Goal: Task Accomplishment & Management: Complete application form

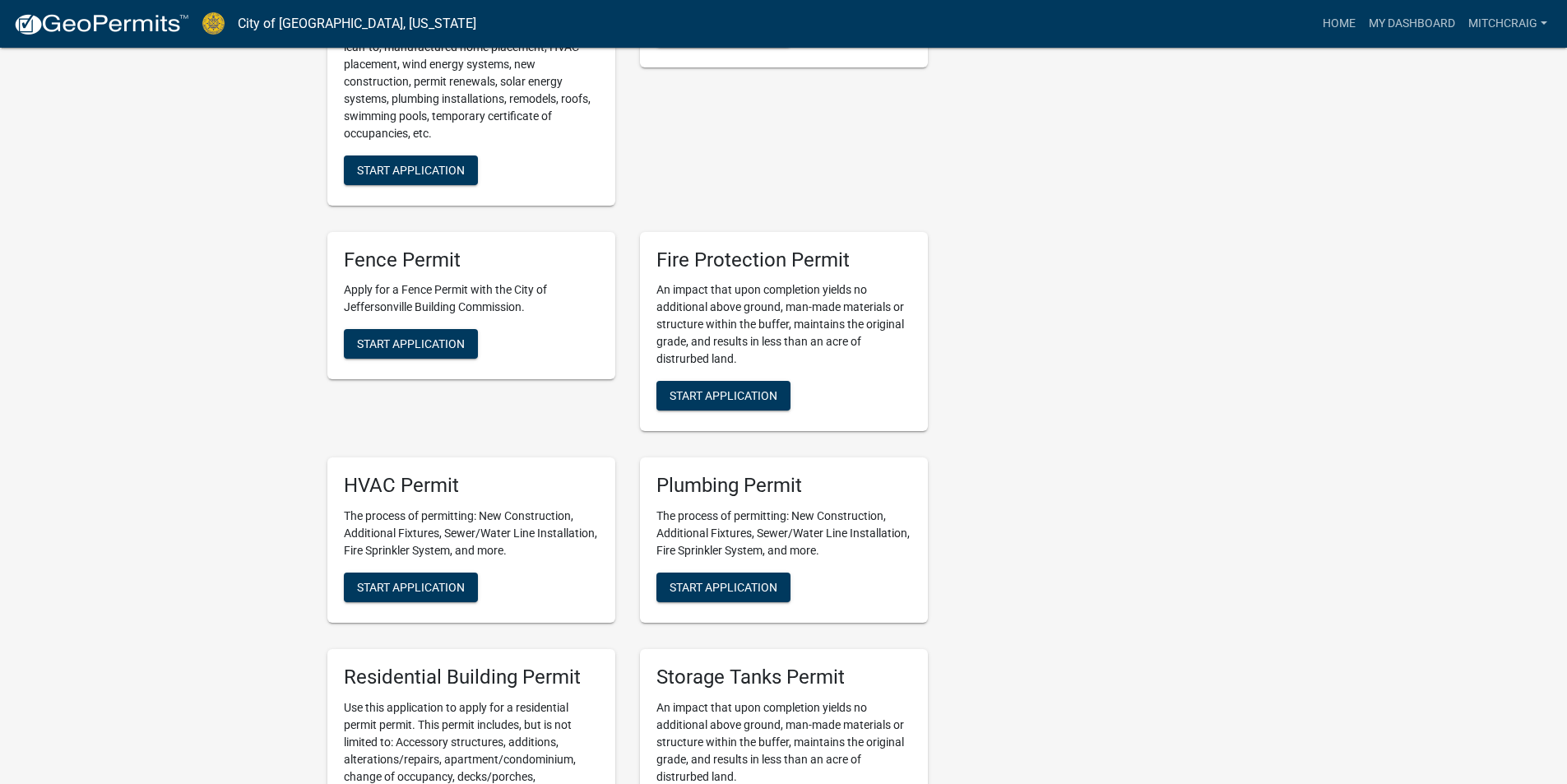
scroll to position [823, 0]
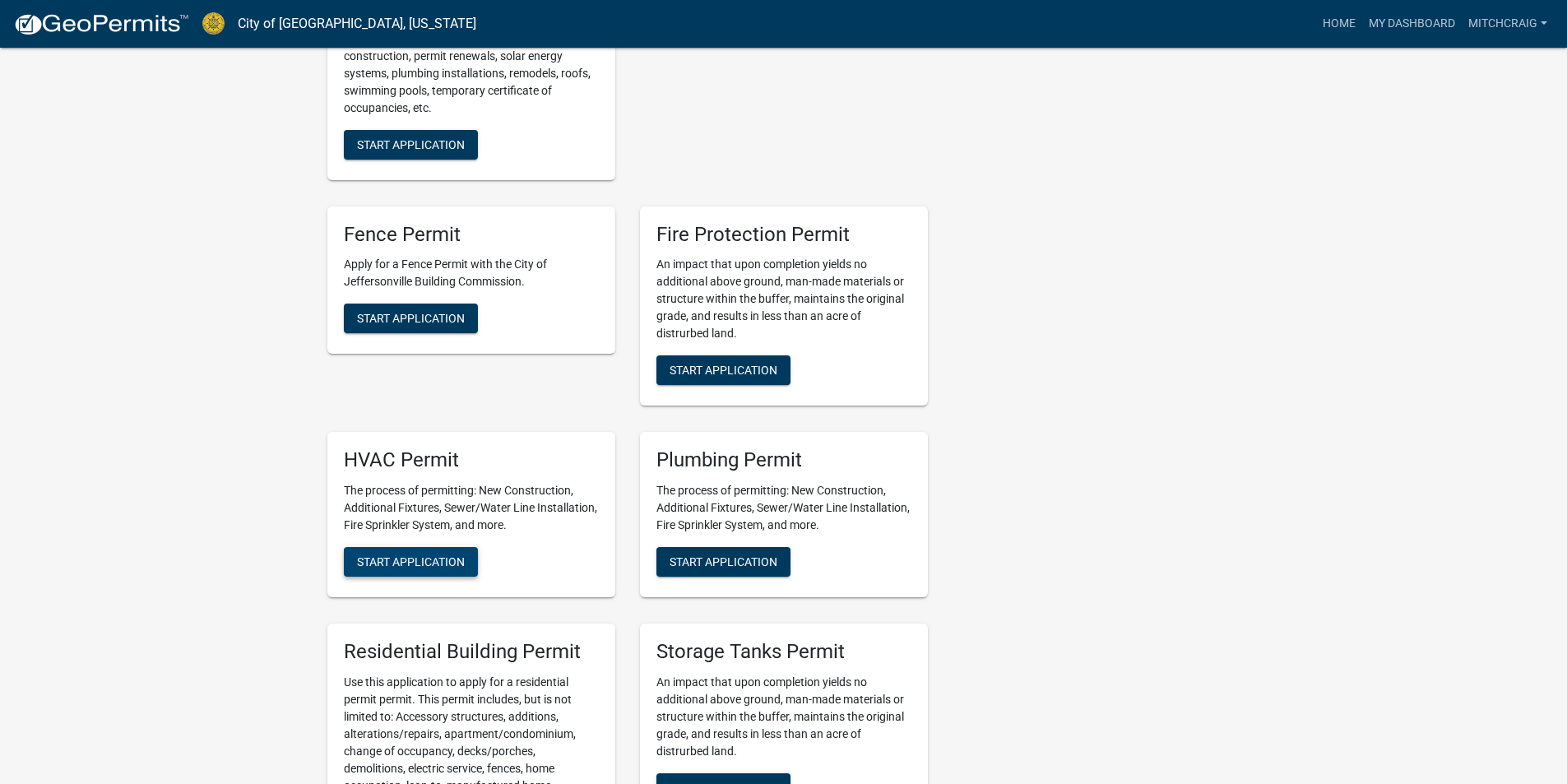
click at [435, 555] on span "Start Application" at bounding box center [410, 562] width 108 height 13
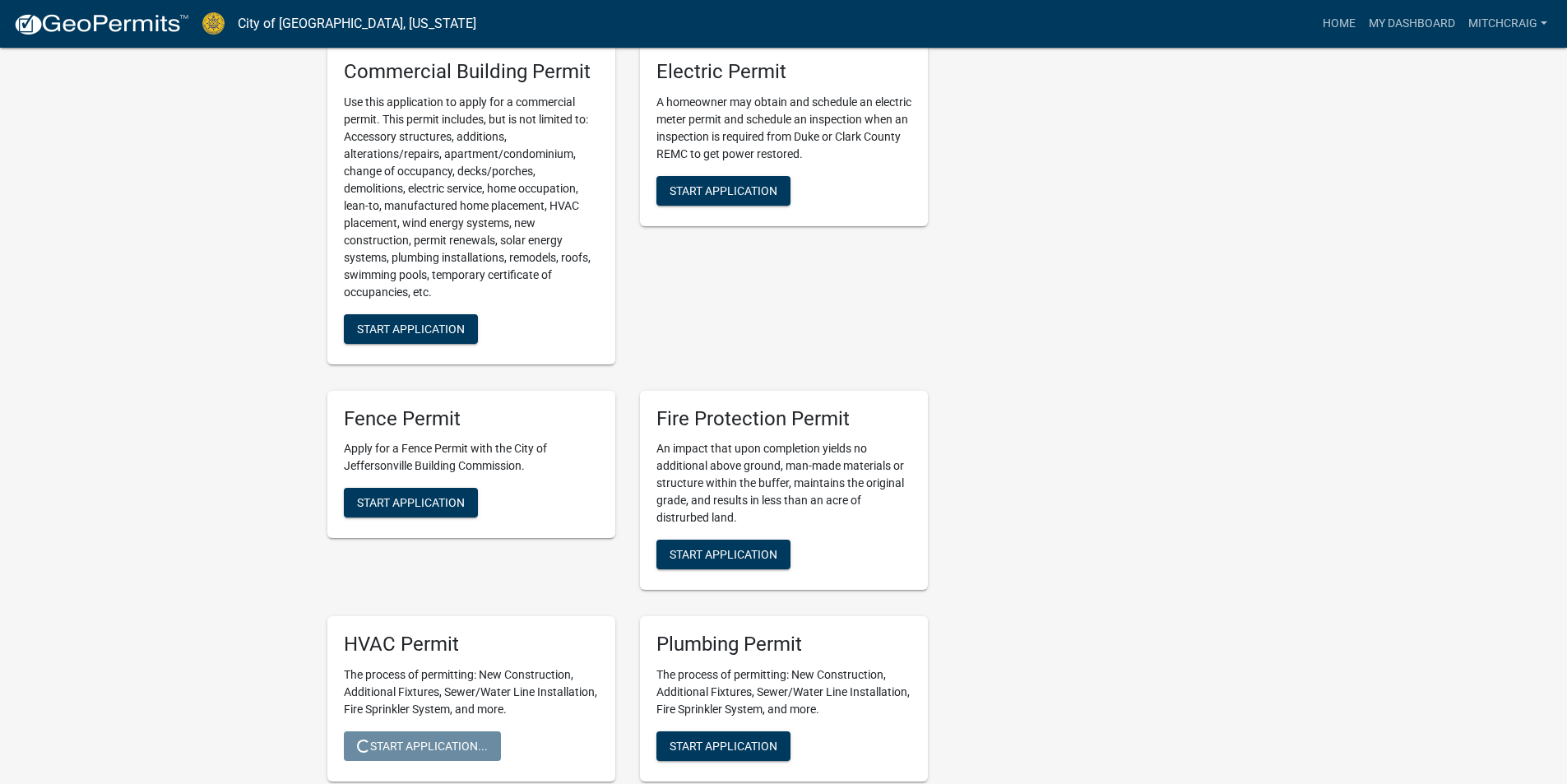
scroll to position [36, 0]
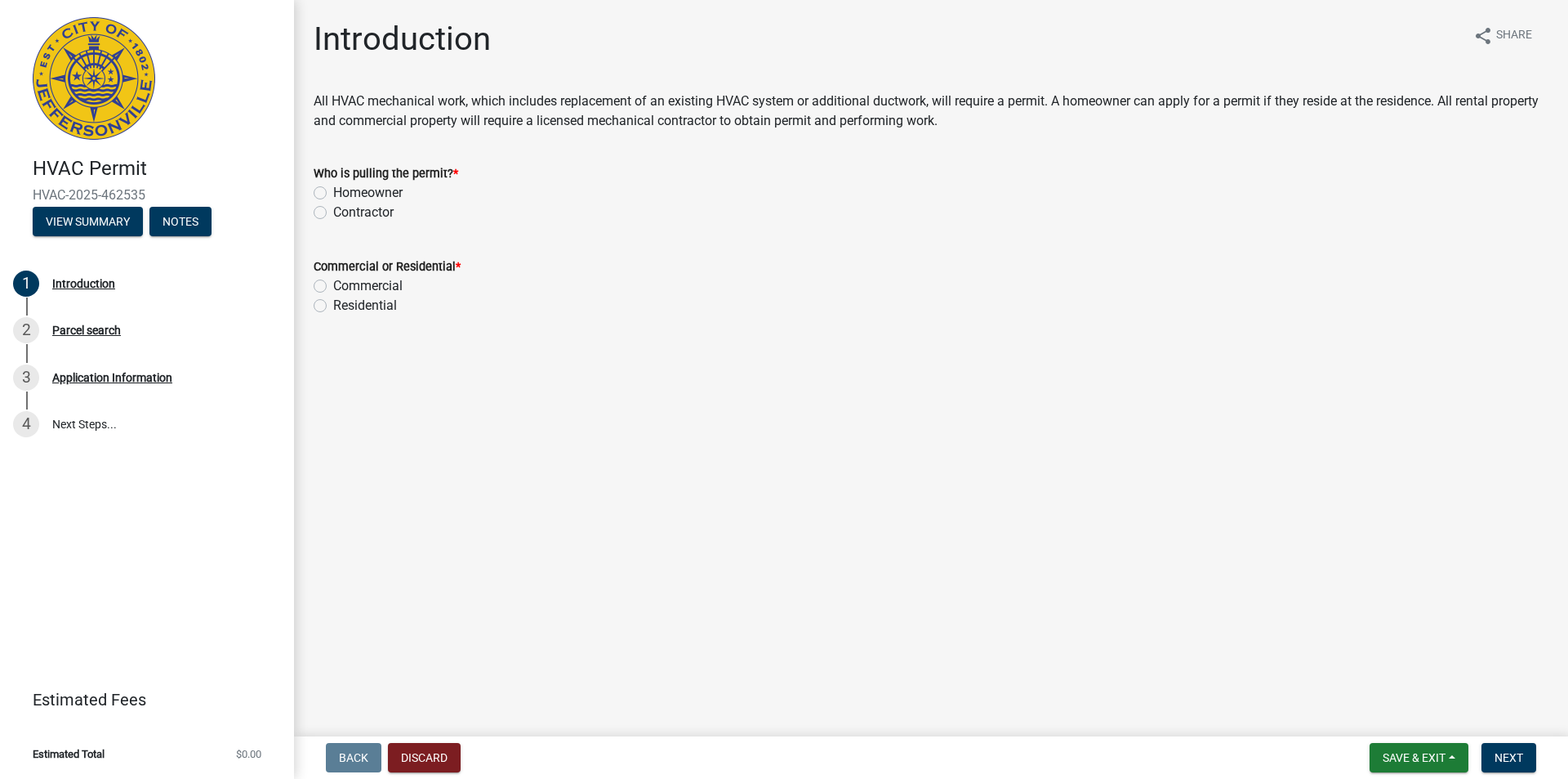
click at [350, 211] on label "Contractor" at bounding box center [363, 212] width 60 height 19
click at [344, 211] on input "Contractor" at bounding box center [339, 208] width 11 height 11
radio input "true"
click at [361, 301] on label "Residential" at bounding box center [365, 305] width 64 height 19
click at [344, 301] on input "Residential" at bounding box center [339, 301] width 11 height 11
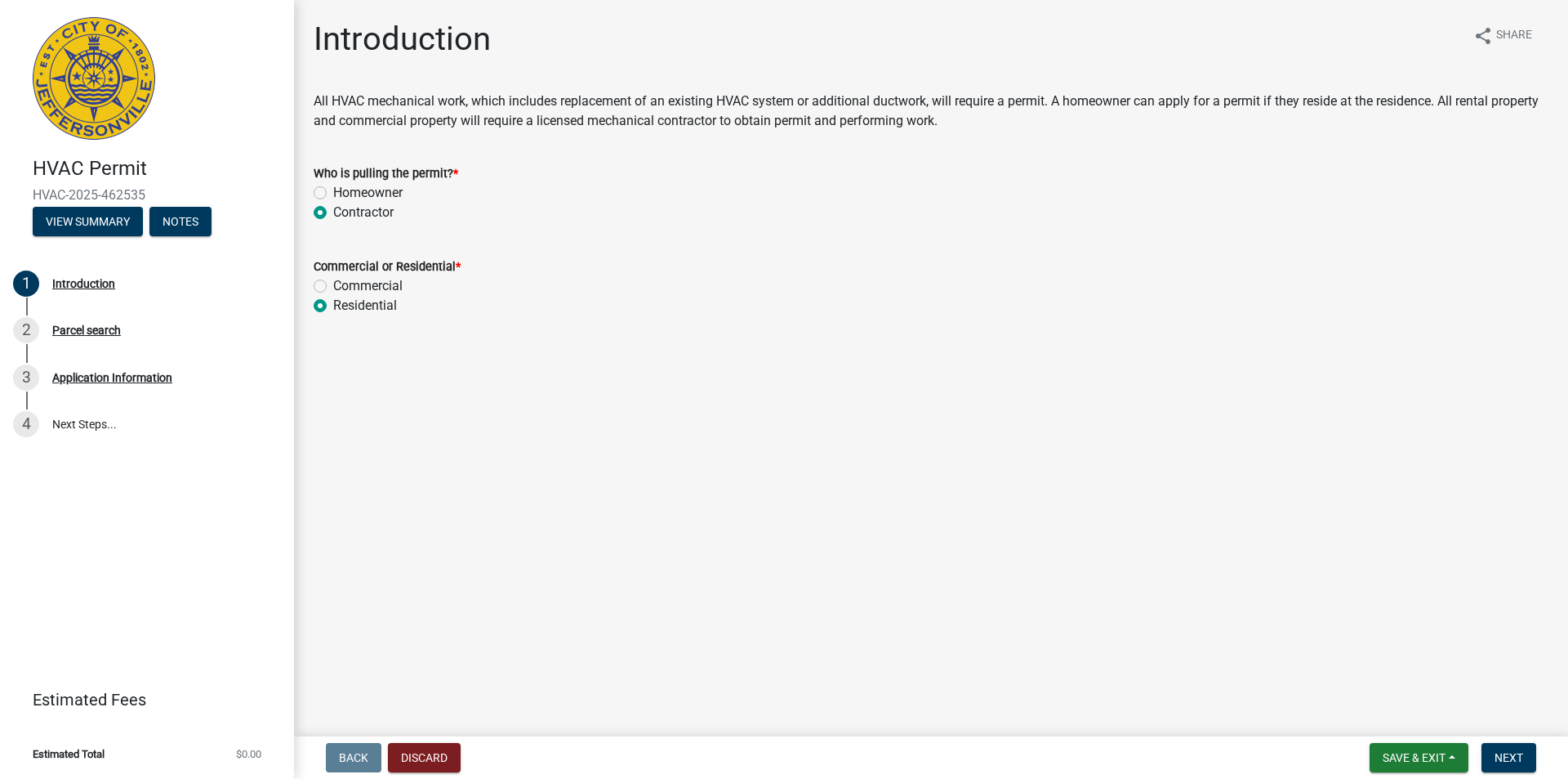
radio input "true"
click at [1498, 754] on span "Next" at bounding box center [1508, 757] width 28 height 13
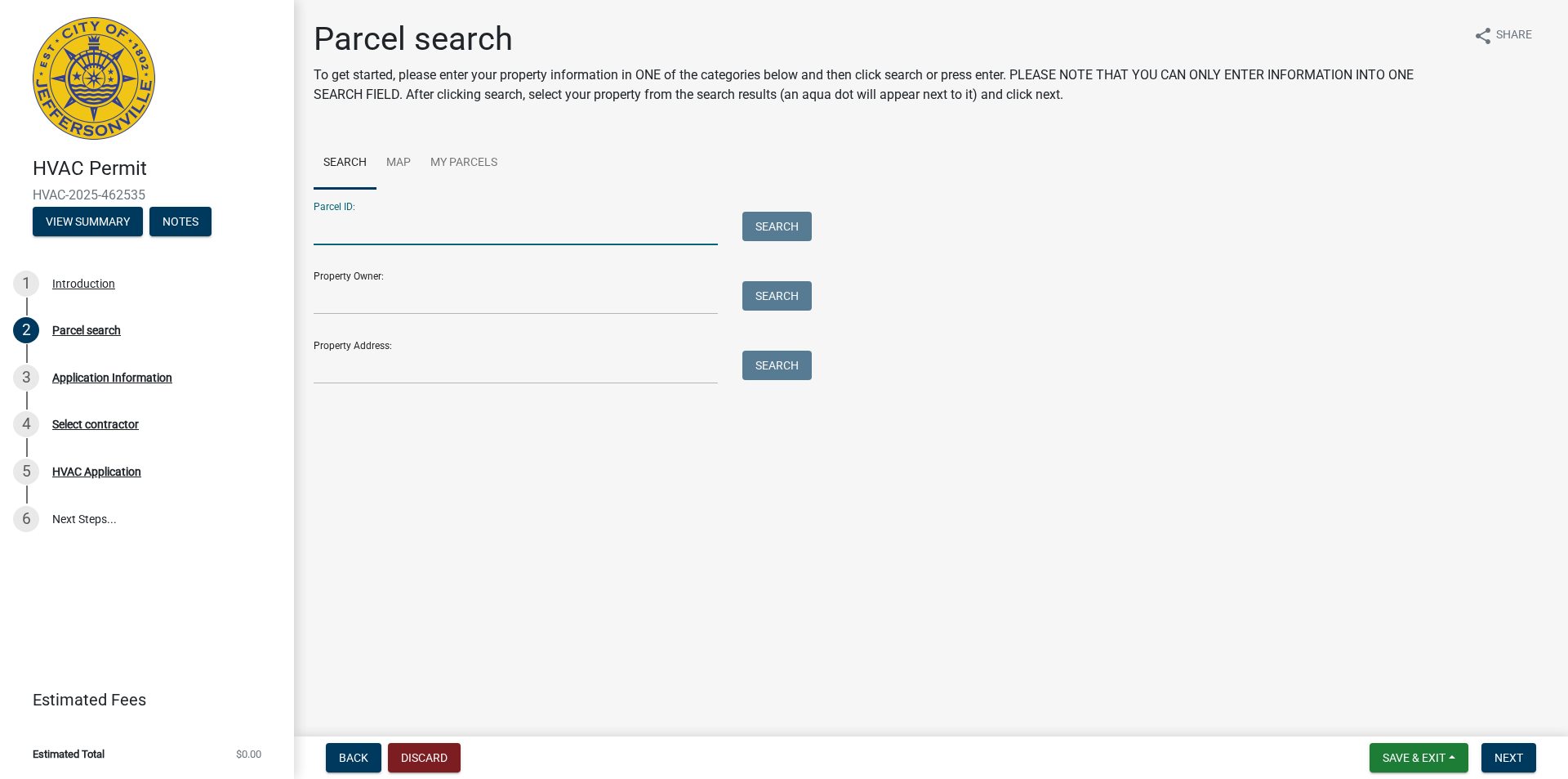
click at [371, 231] on input "Parcel ID:" at bounding box center [516, 228] width 404 height 34
paste input "10-42-03-600-453.000-039"
type input "10-42-03-600-453.000-039"
click at [780, 230] on button "Search" at bounding box center [777, 226] width 69 height 29
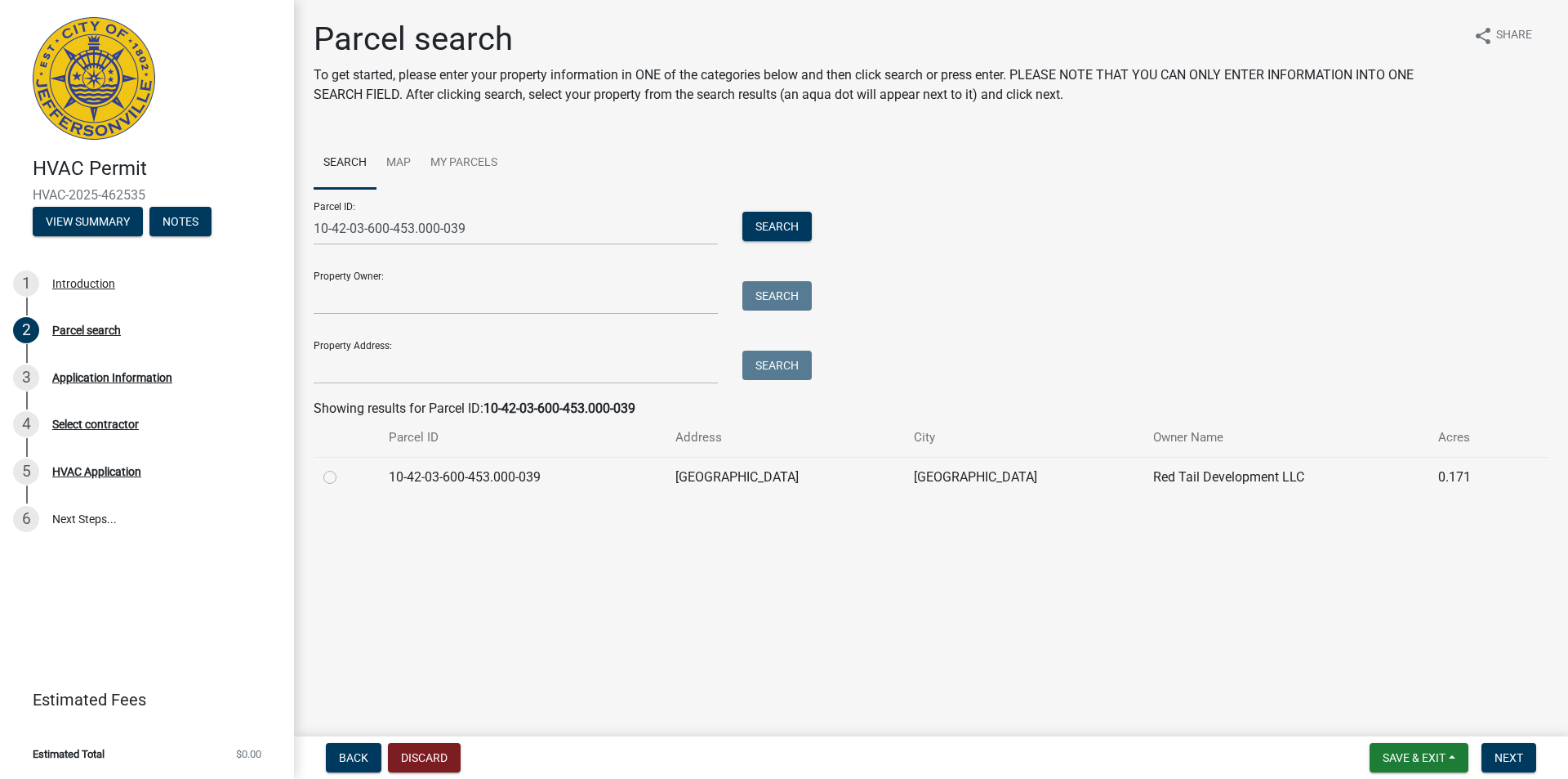
click at [337, 477] on div at bounding box center [346, 477] width 46 height 19
click at [343, 468] on label at bounding box center [343, 468] width 0 height 0
click at [343, 478] on input "radio" at bounding box center [349, 473] width 11 height 11
radio input "true"
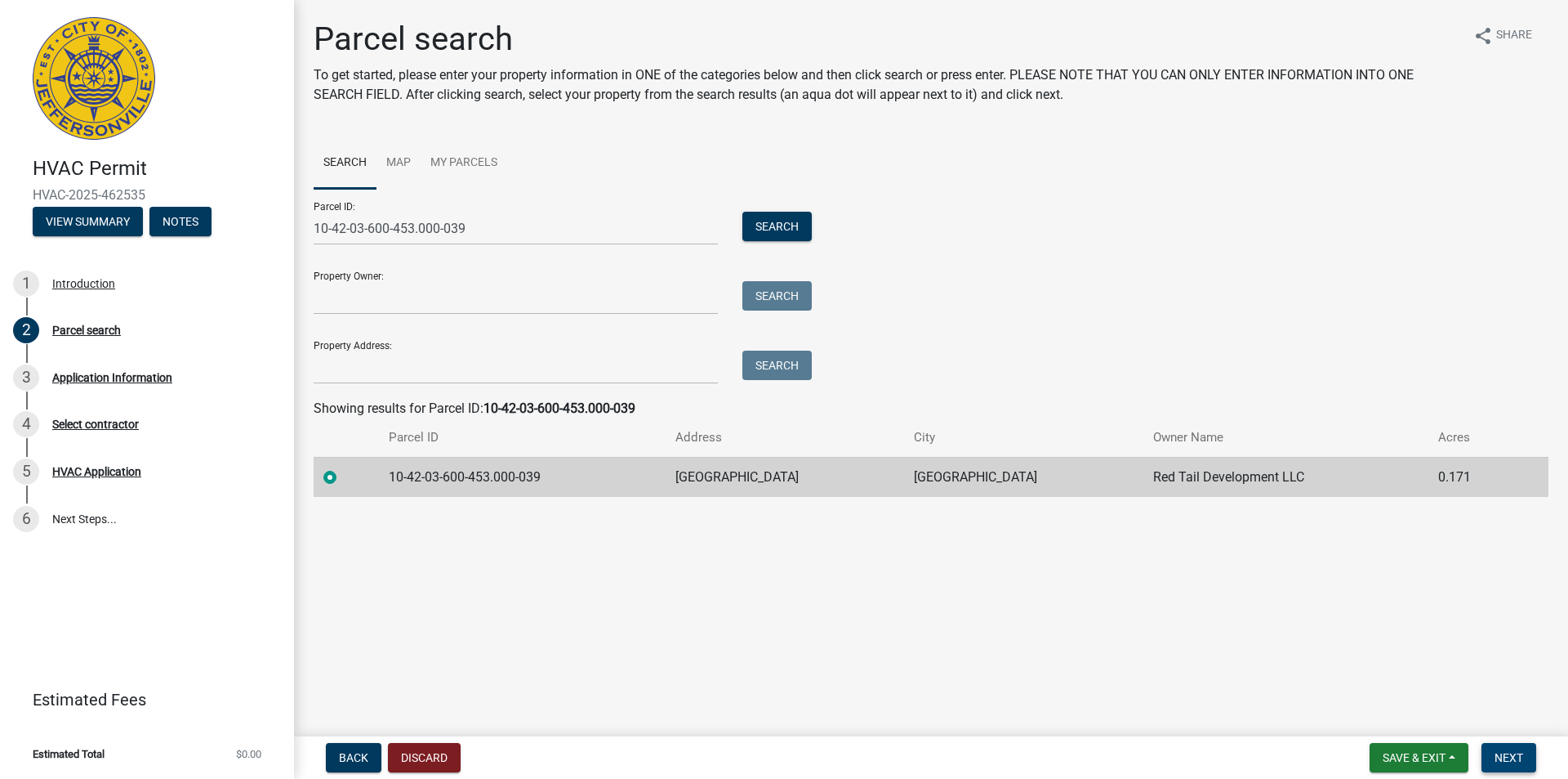
click at [1514, 754] on span "Next" at bounding box center [1508, 757] width 28 height 13
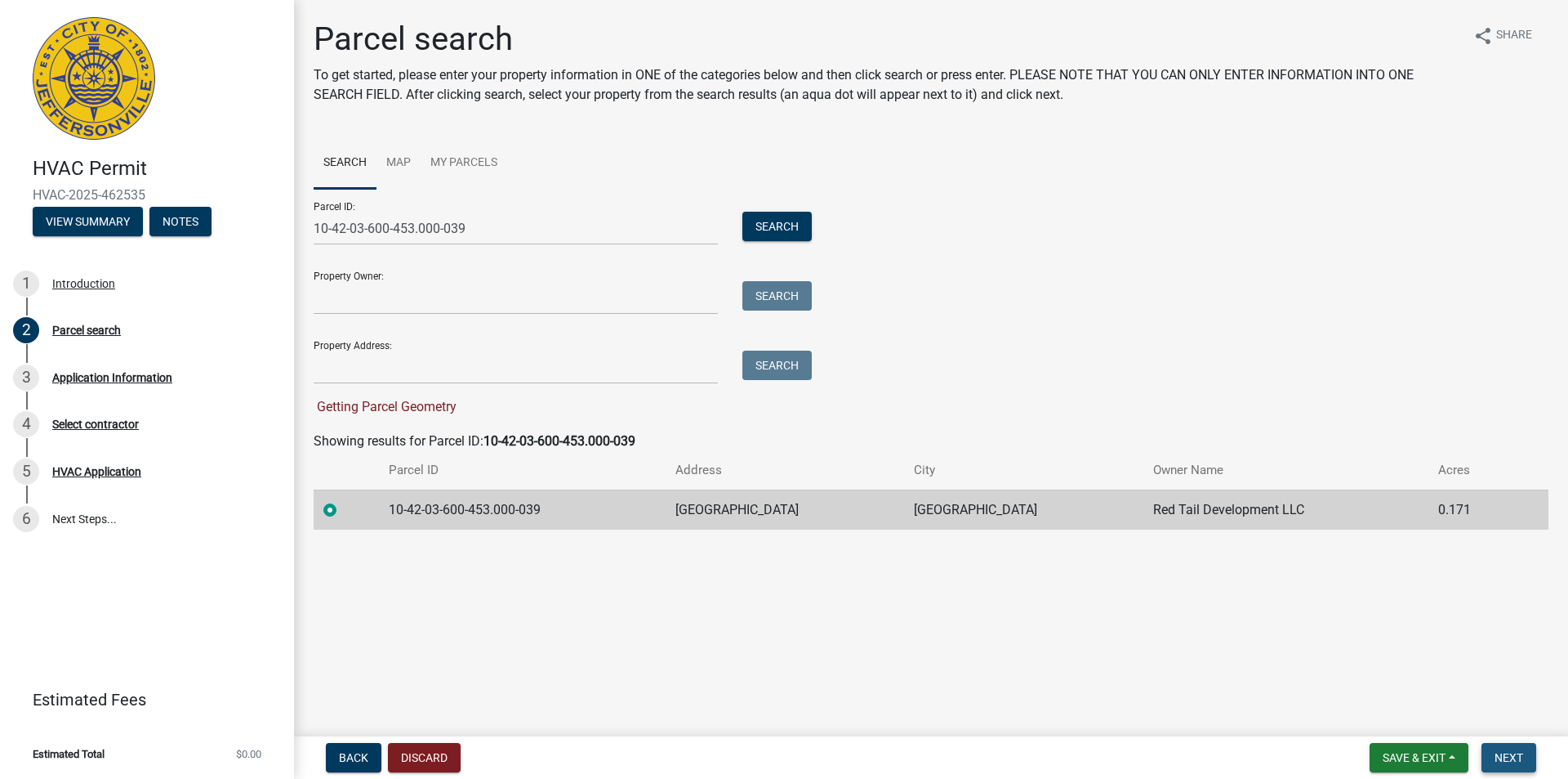
click at [1502, 753] on span "Next" at bounding box center [1508, 757] width 28 height 13
click at [343, 500] on label at bounding box center [343, 500] width 0 height 0
click at [343, 510] on input "radio" at bounding box center [349, 506] width 11 height 11
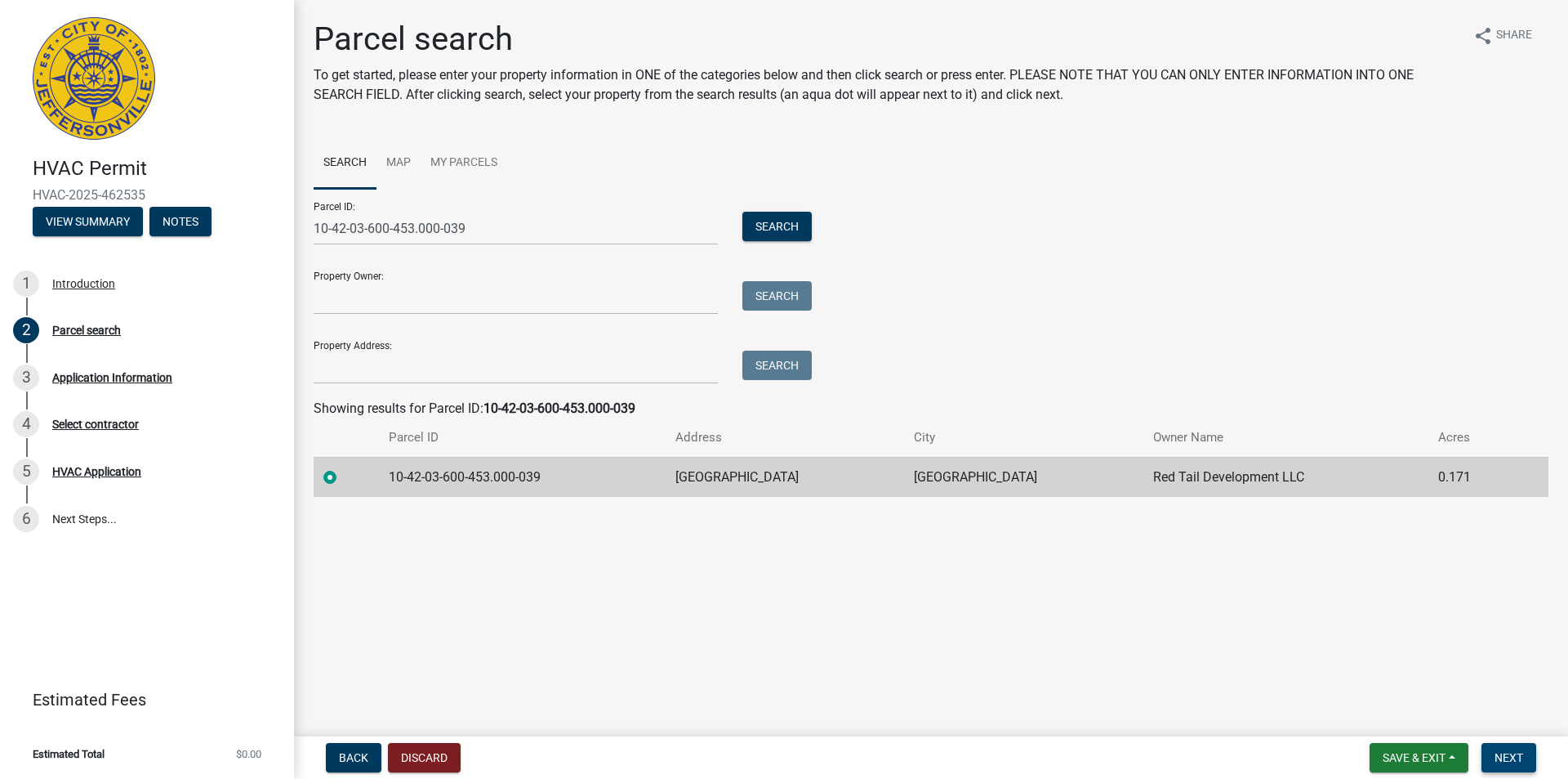
click at [1504, 760] on span "Next" at bounding box center [1508, 757] width 28 height 13
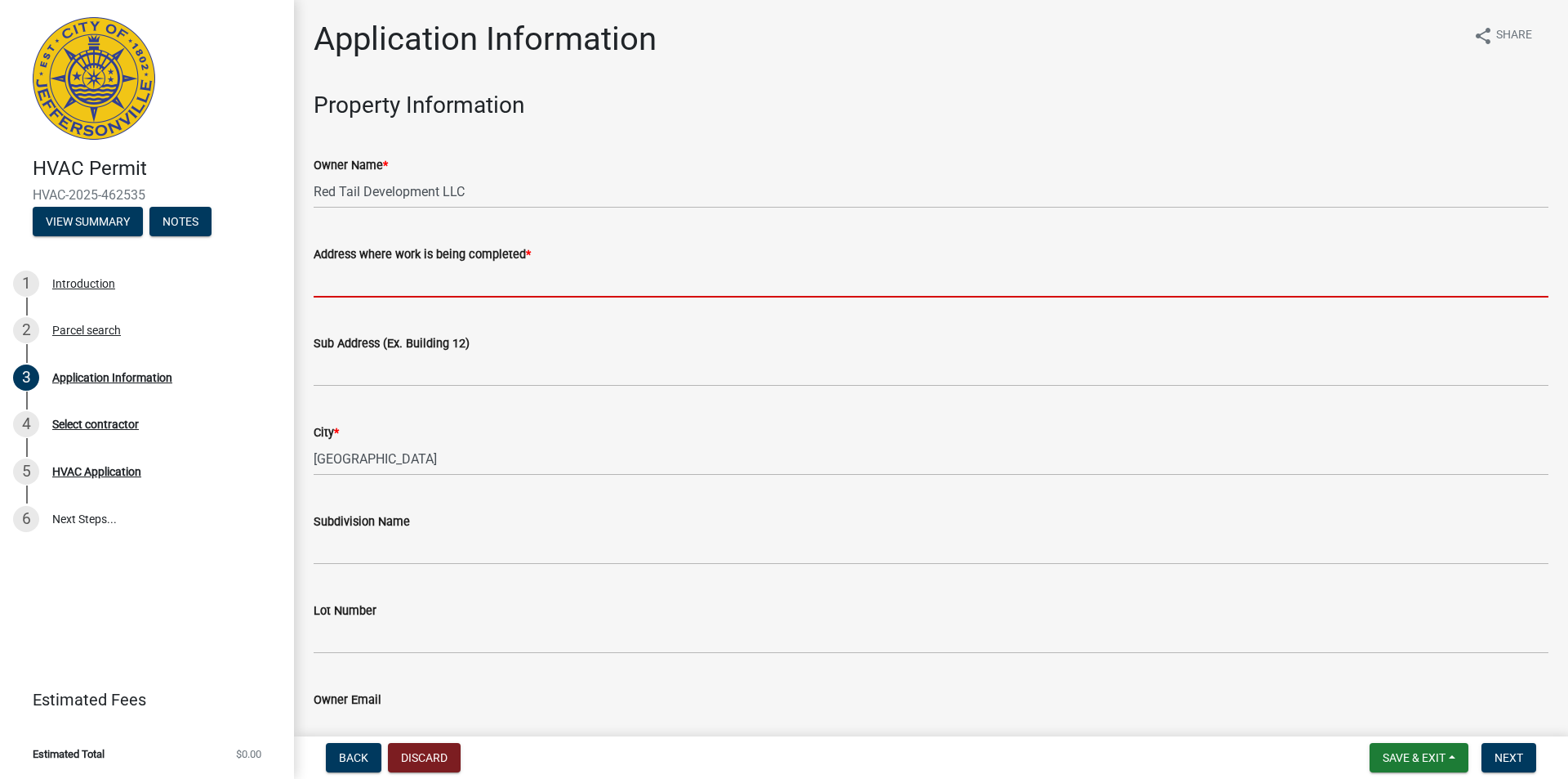
click at [472, 280] on input "Address where work is being completed *" at bounding box center [931, 280] width 1235 height 34
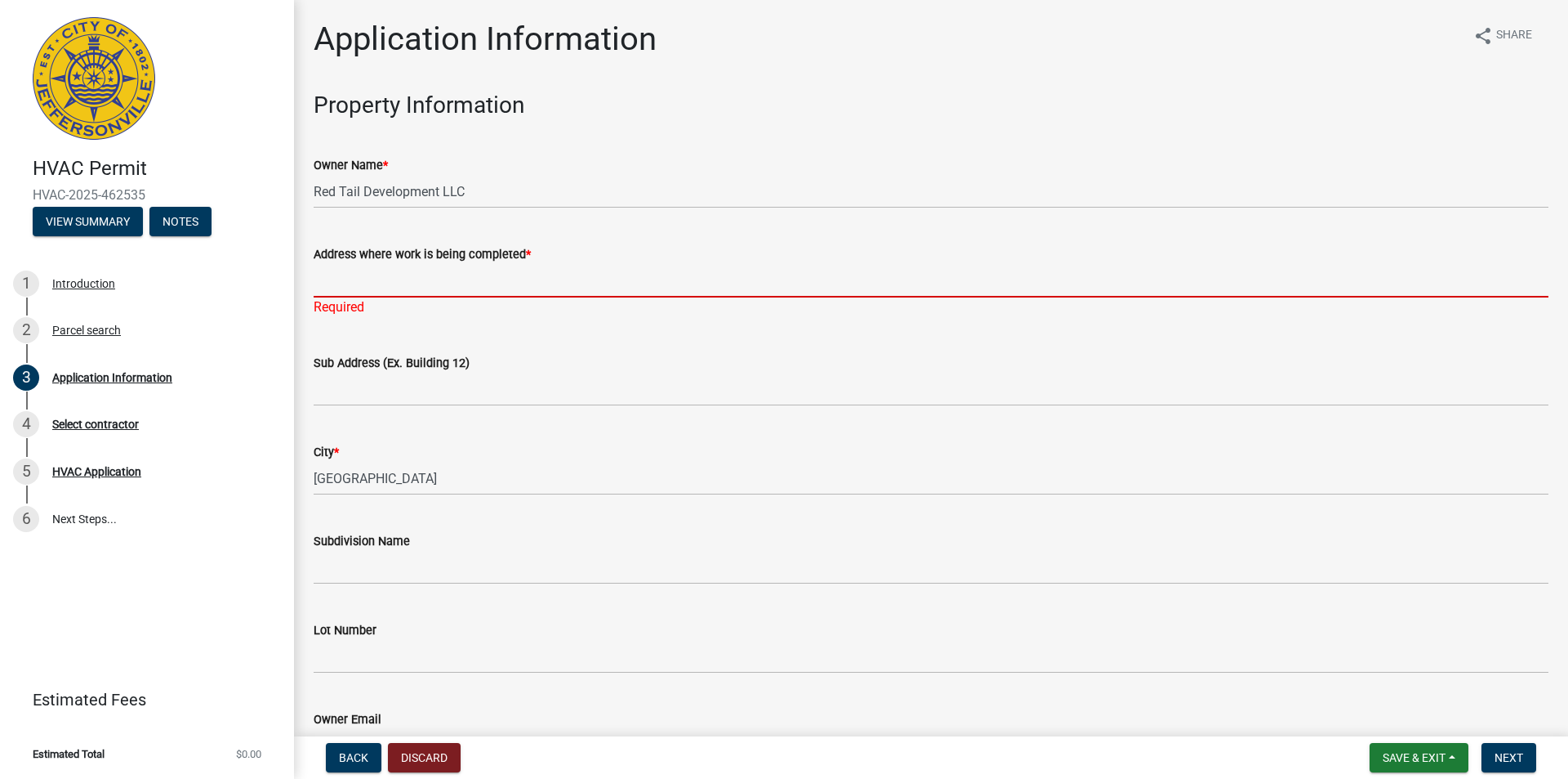
click at [453, 281] on input "Address where work is being completed *" at bounding box center [931, 280] width 1235 height 34
paste input "[STREET_ADDRESS]"
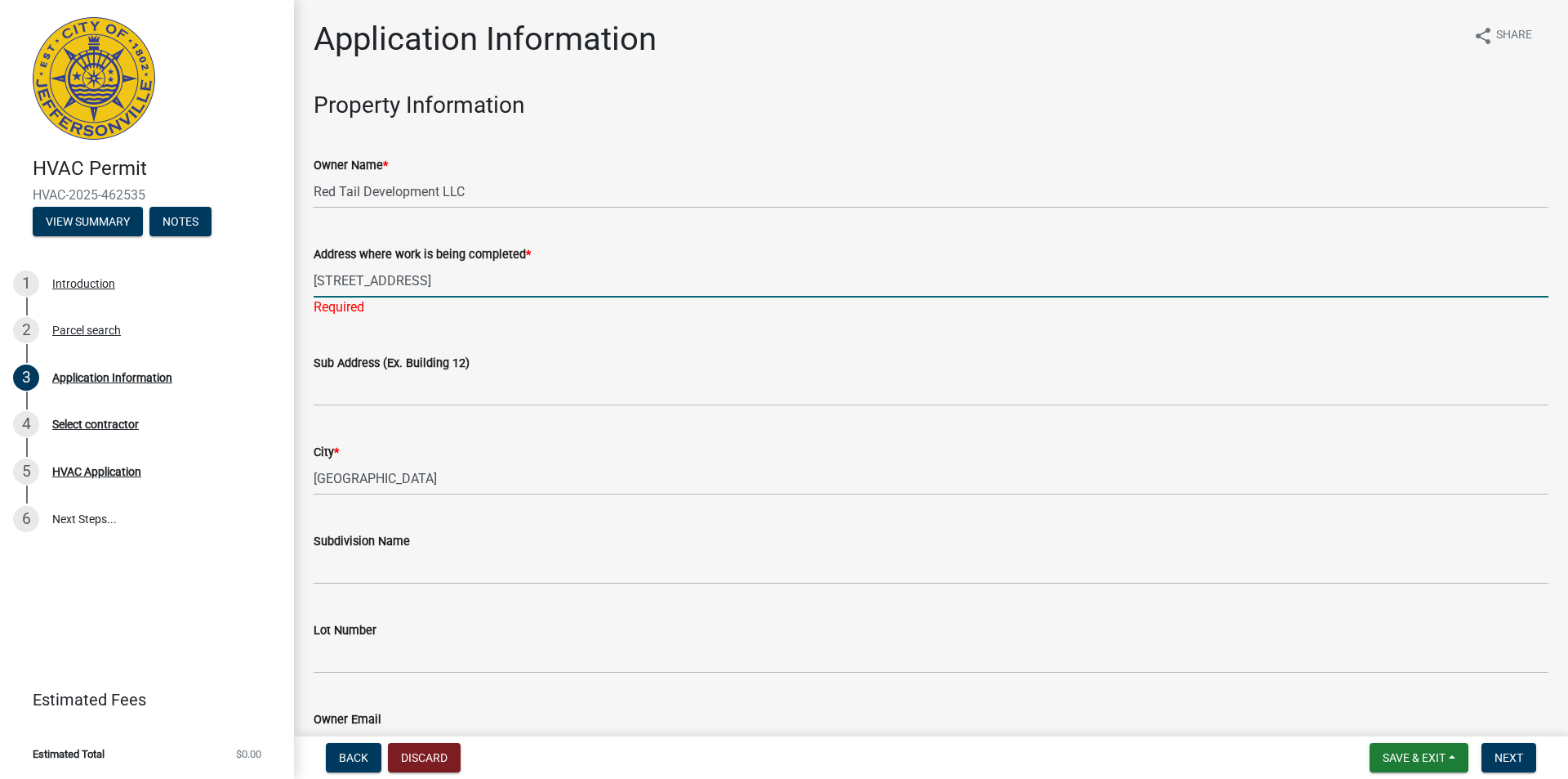
type input "[STREET_ADDRESS]"
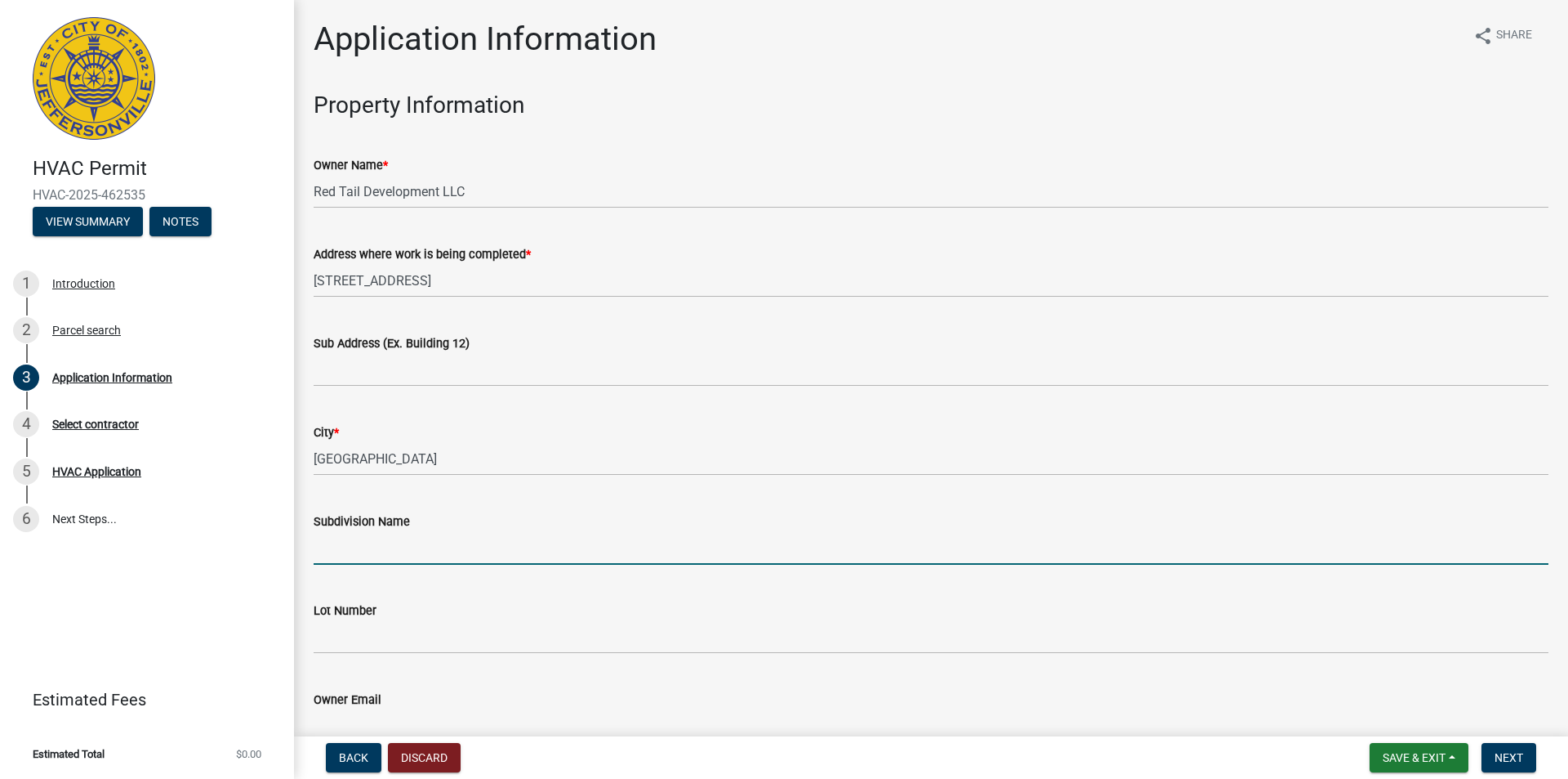
click at [418, 574] on wm-data-entity-input "Subdivision Name" at bounding box center [931, 533] width 1235 height 89
type input "Red Tail Ridge Section 2"
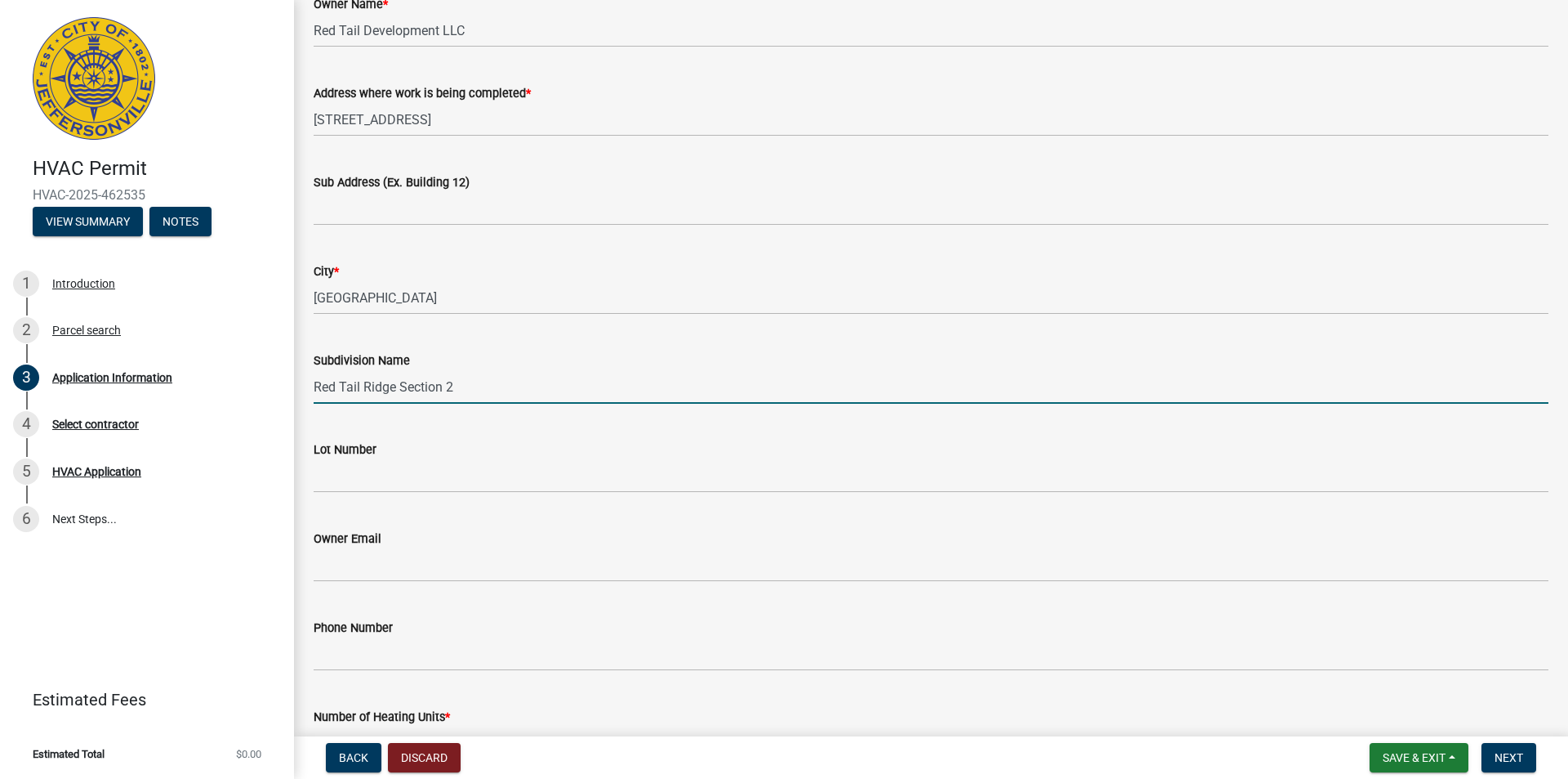
scroll to position [163, 0]
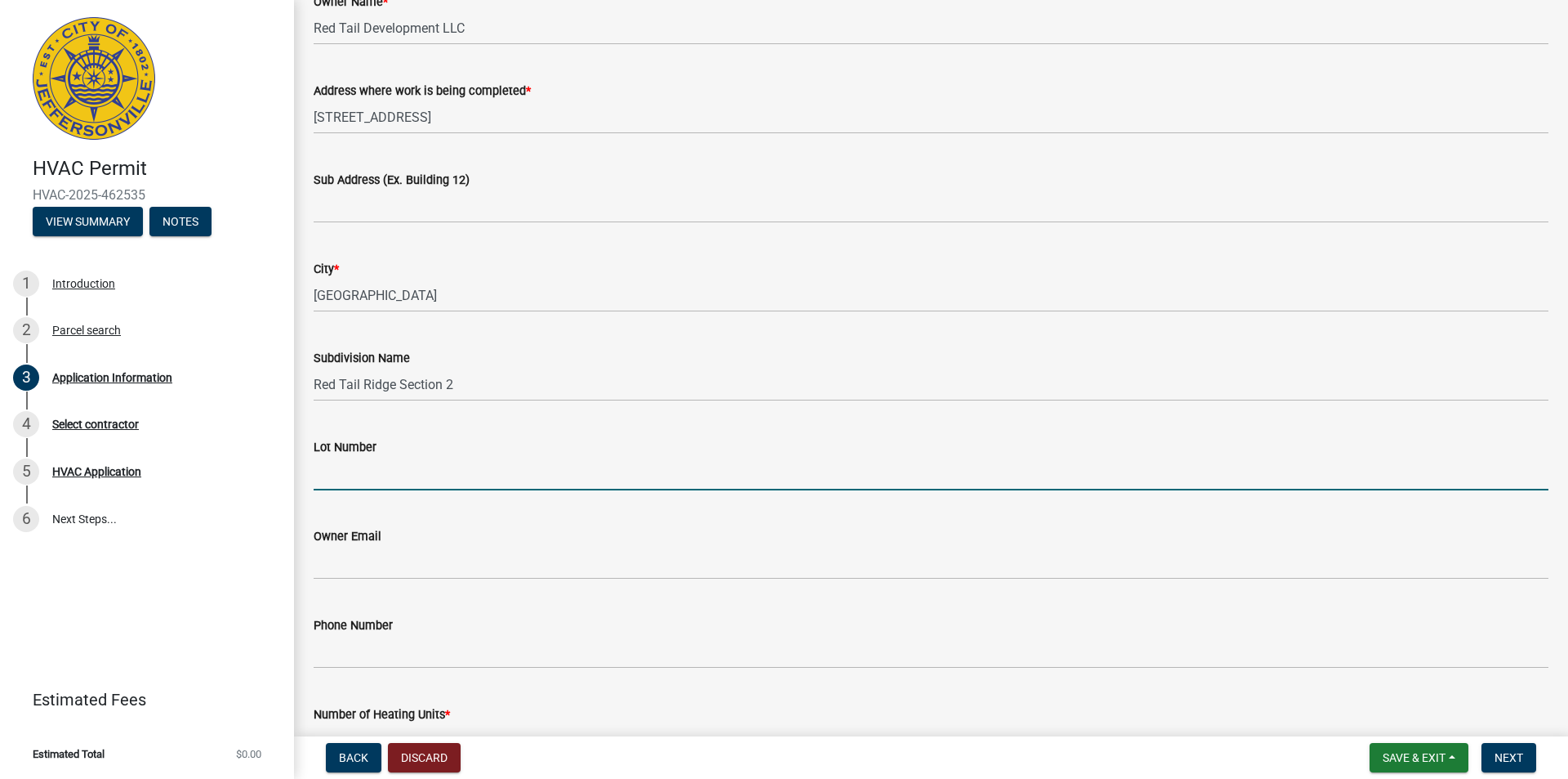
click at [344, 466] on input "Lot Number" at bounding box center [931, 473] width 1235 height 34
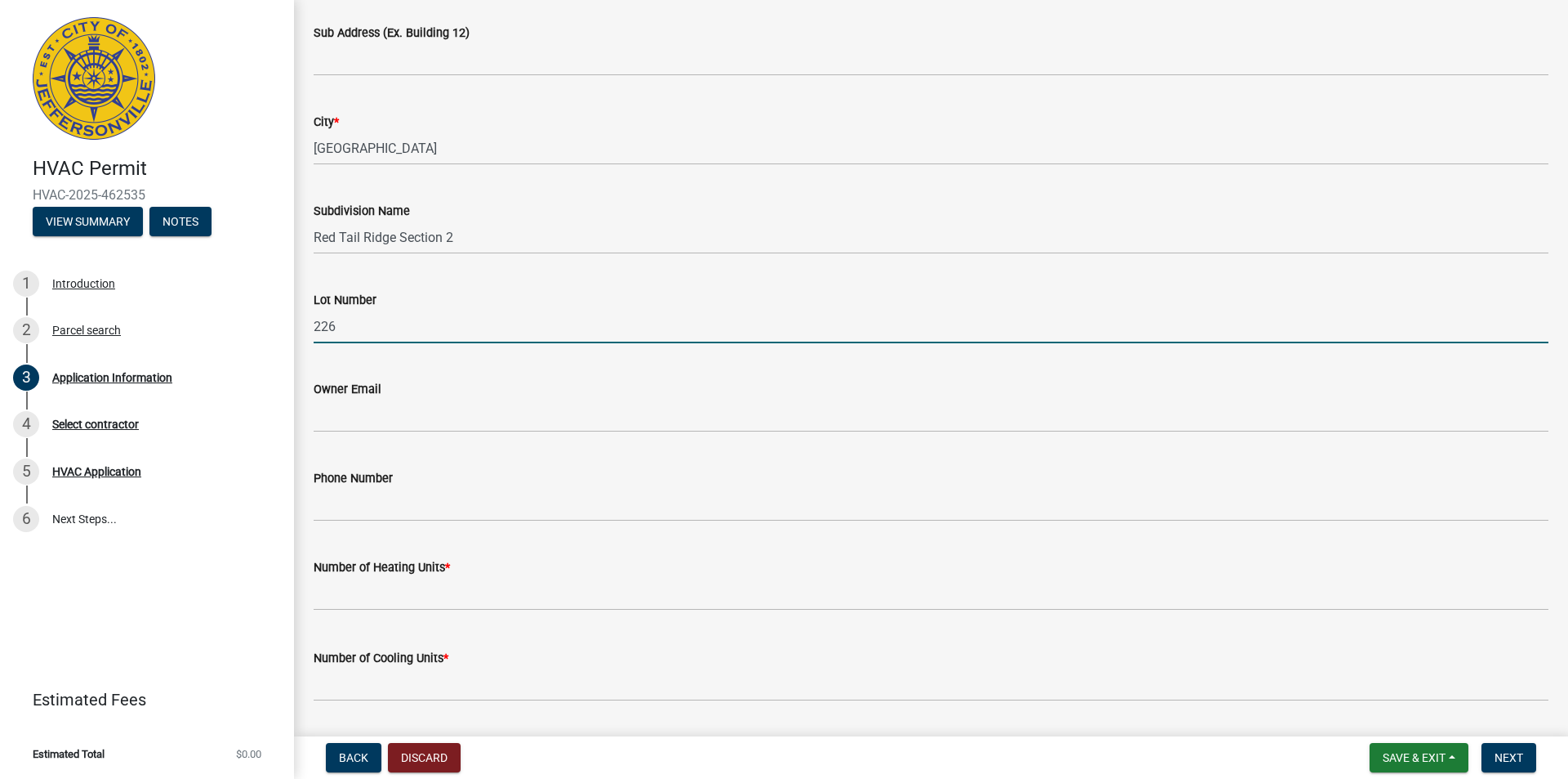
scroll to position [327, 0]
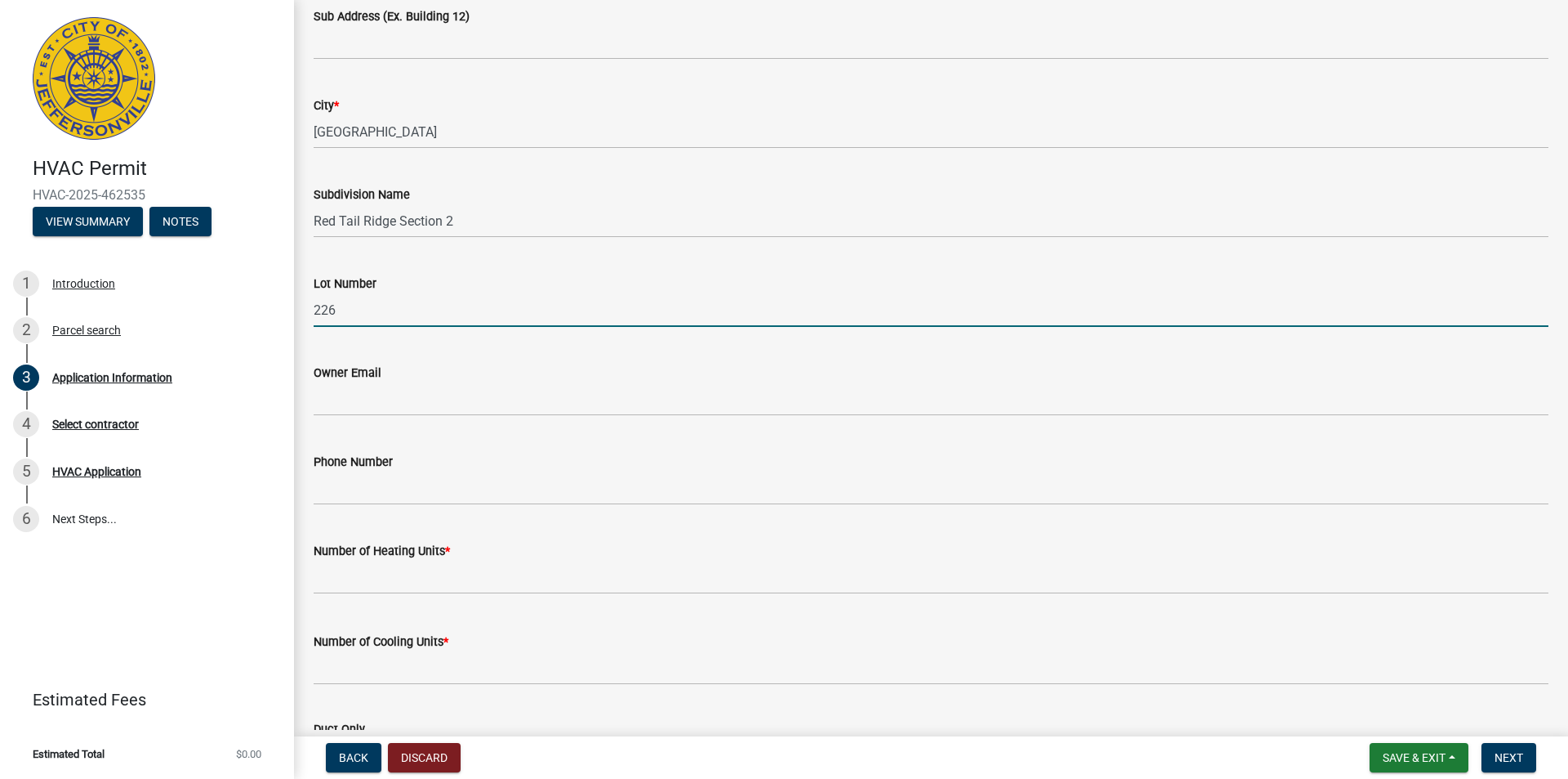
type input "226"
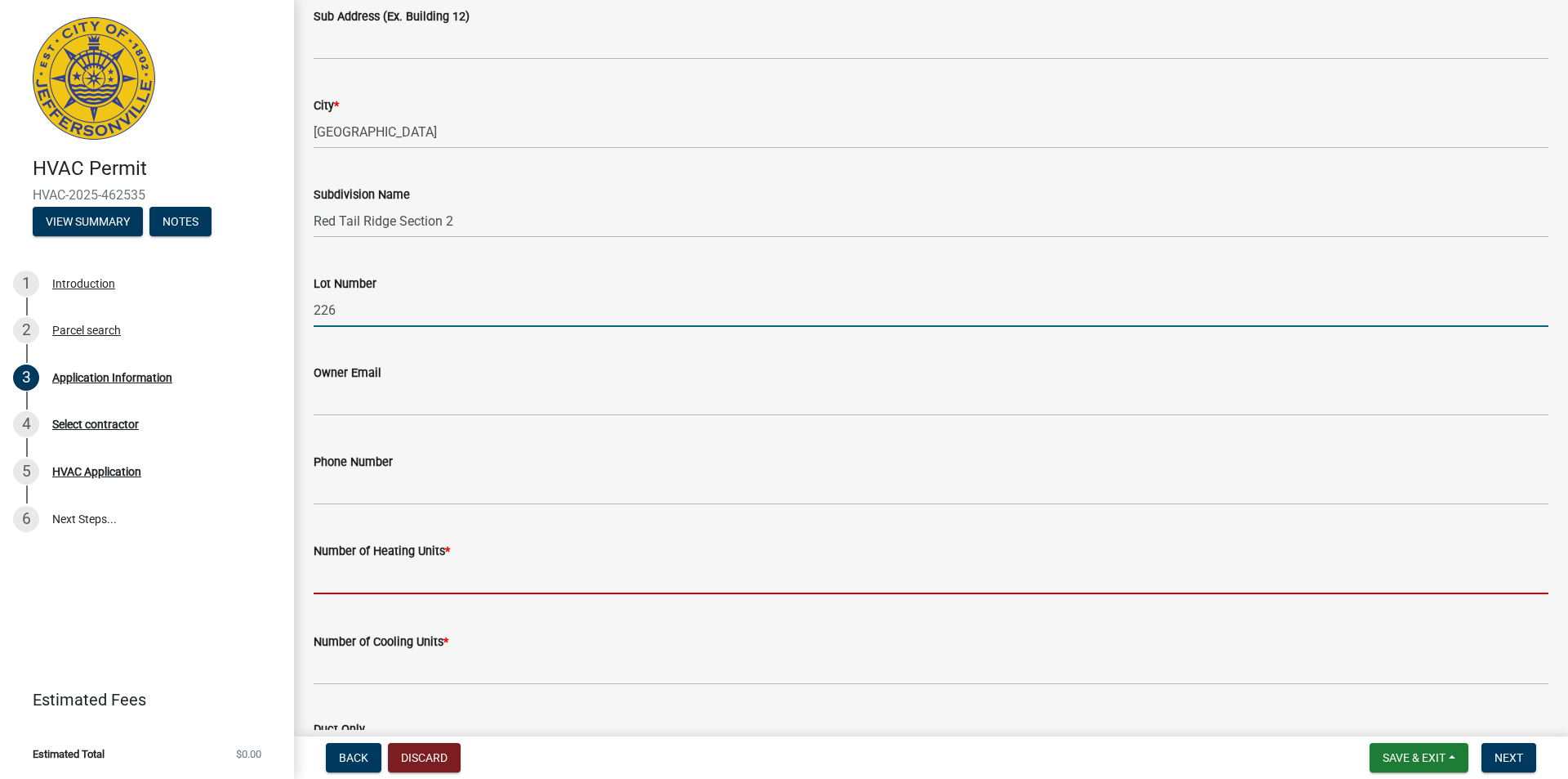
click at [368, 578] on input "text" at bounding box center [931, 577] width 1235 height 34
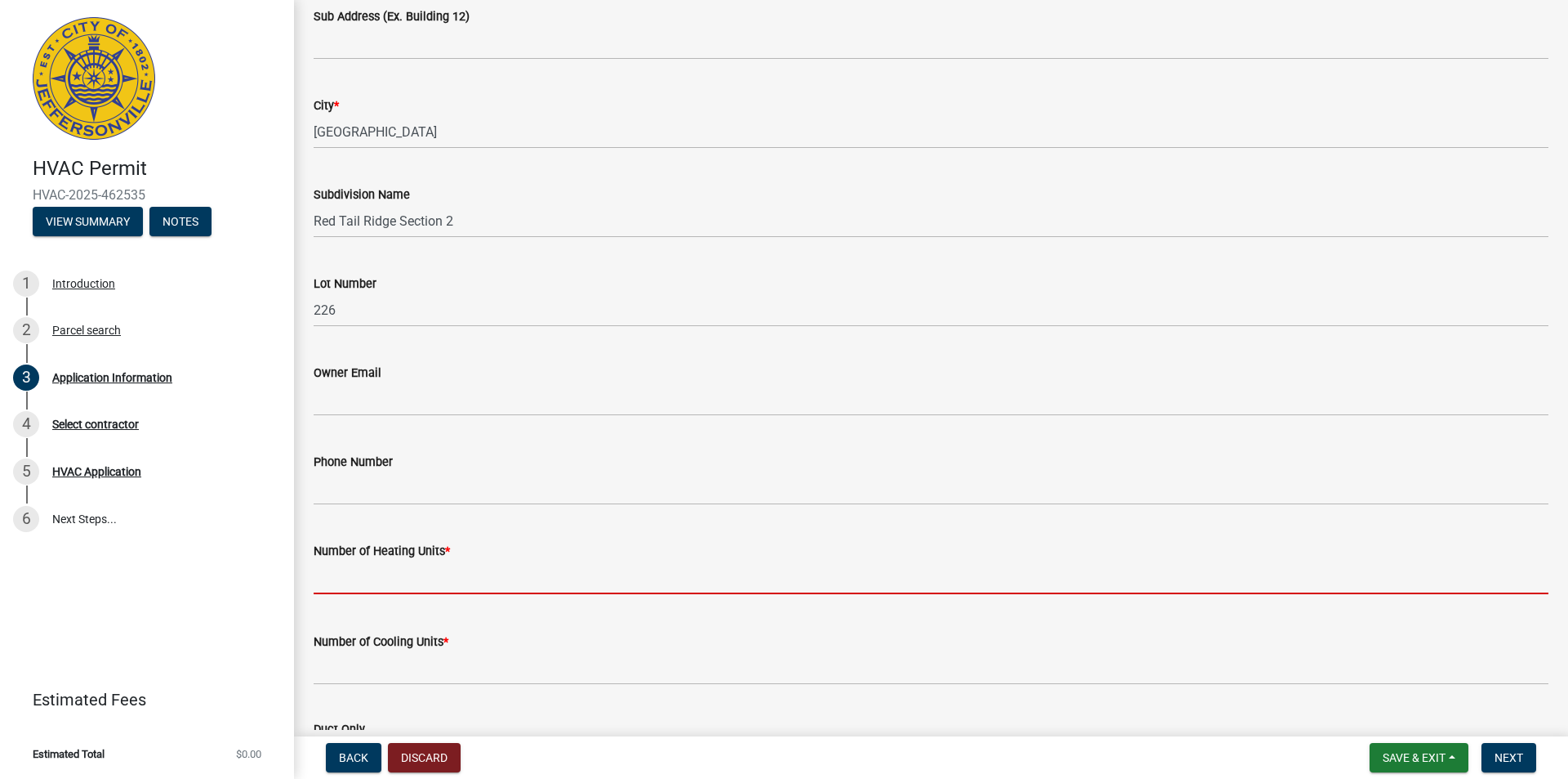
type input "1"
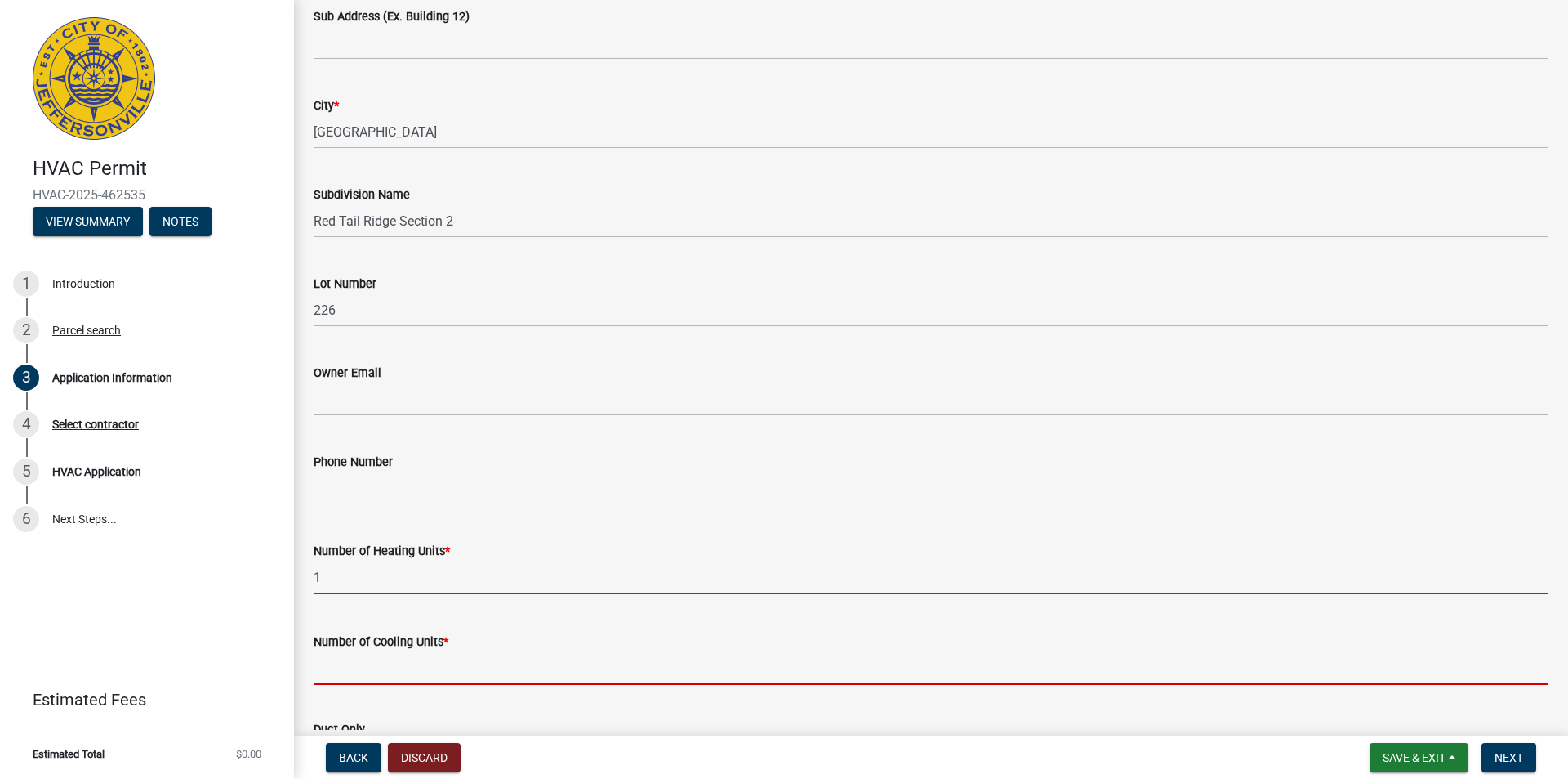
click at [379, 670] on input "text" at bounding box center [931, 668] width 1235 height 34
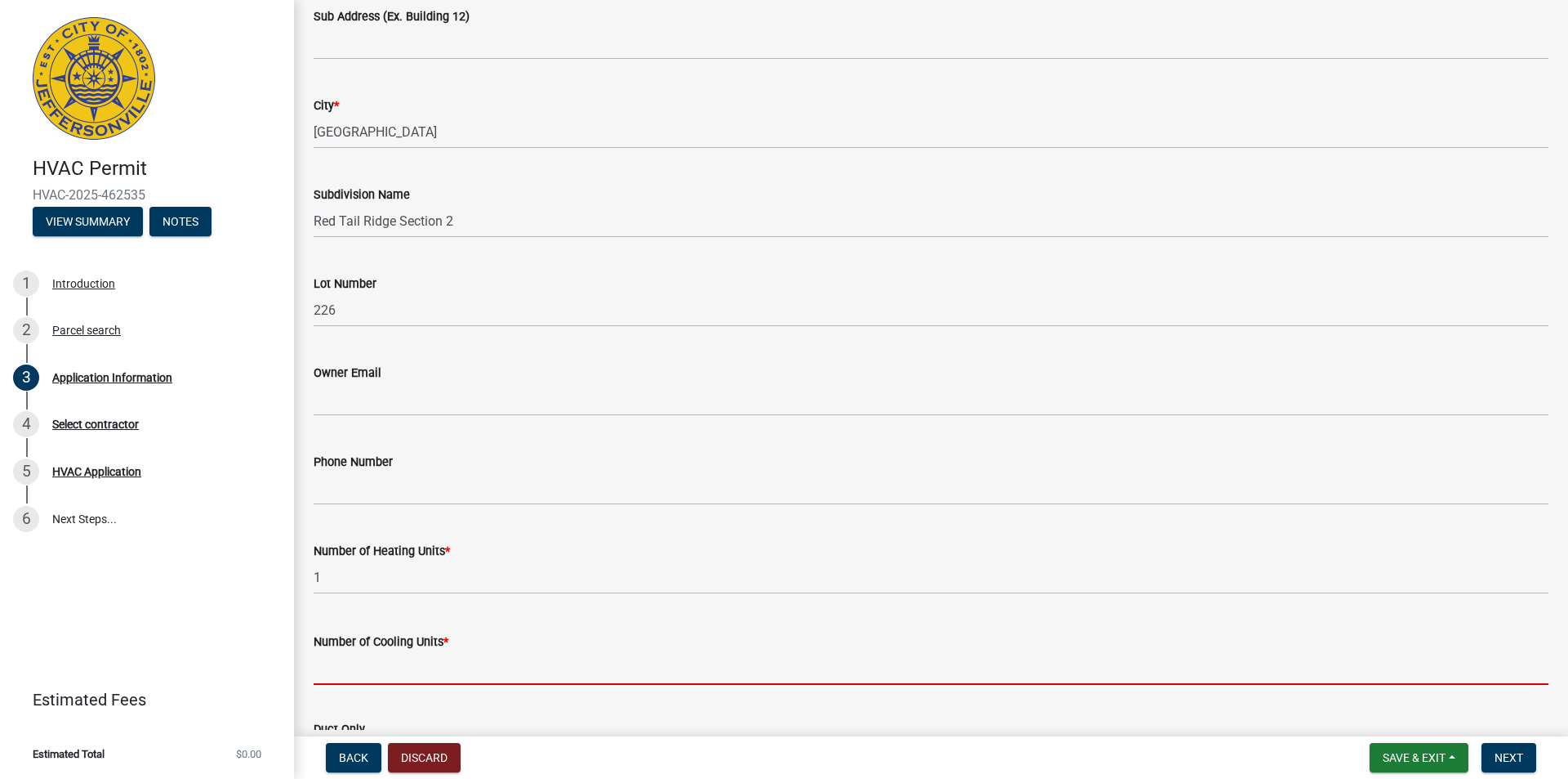
type input "1"
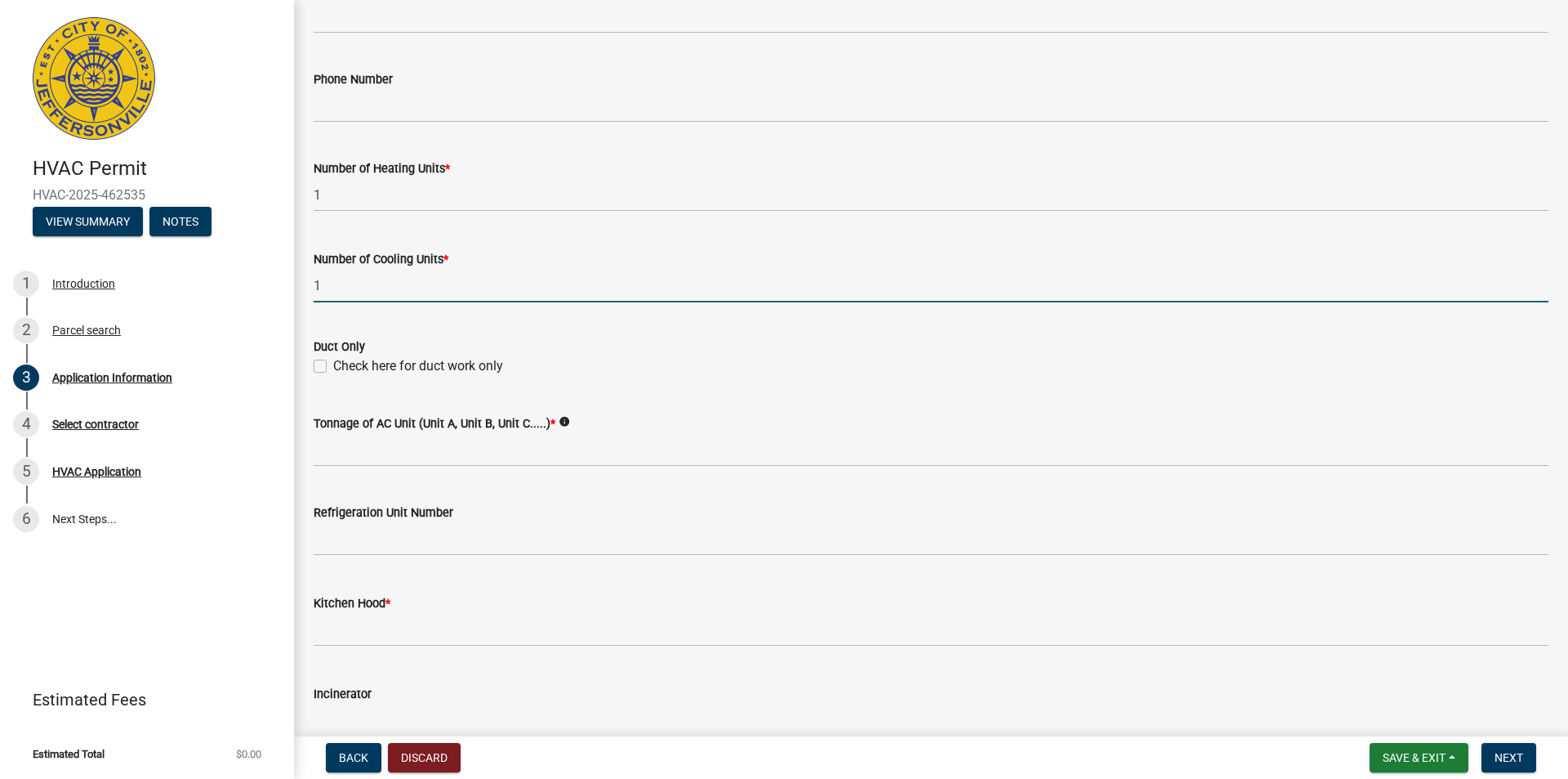
scroll to position [899, 0]
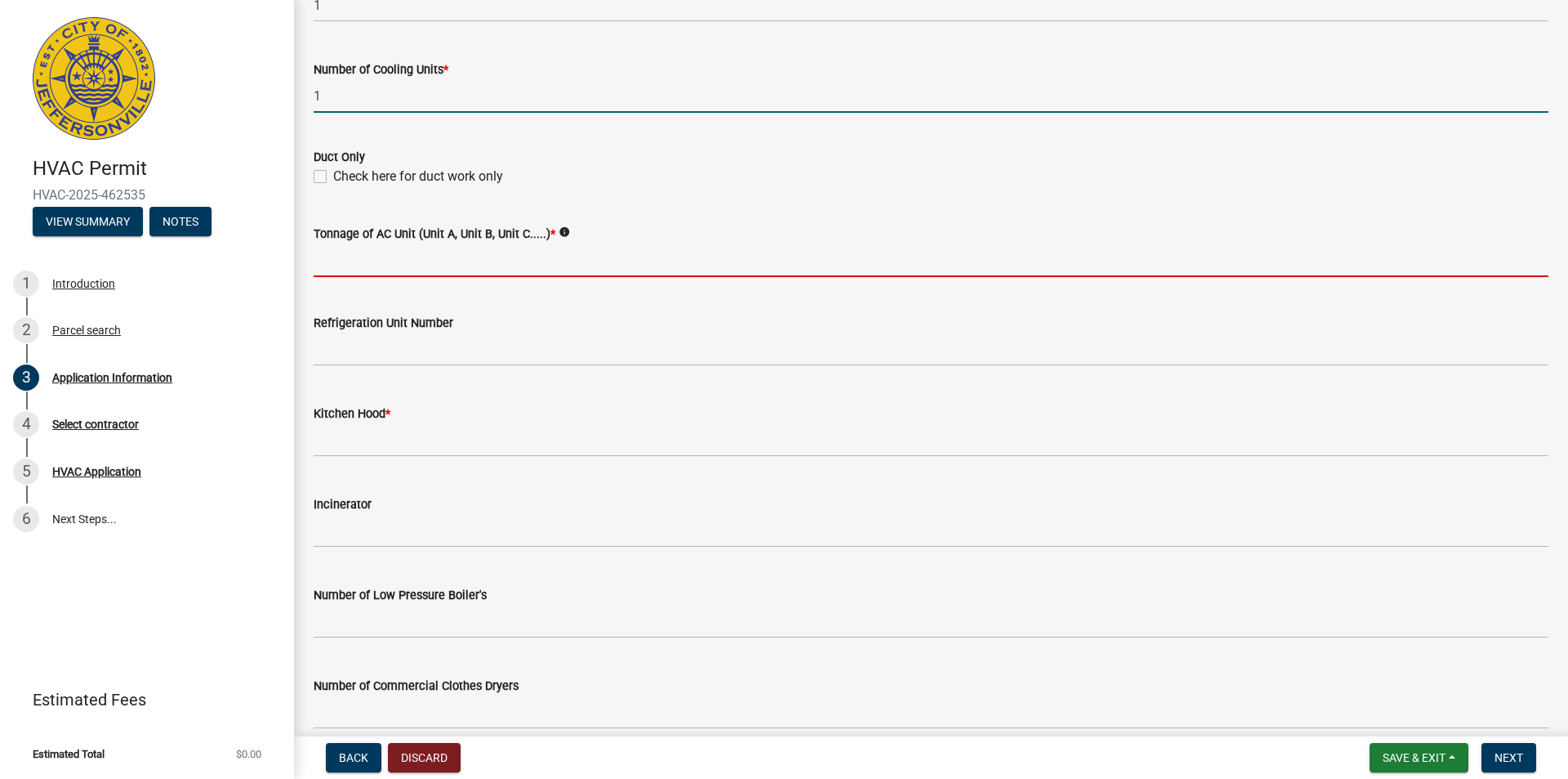
click at [423, 259] on input "Tonnage of AC Unit (Unit A, Unit B, Unit C.....) *" at bounding box center [931, 260] width 1235 height 34
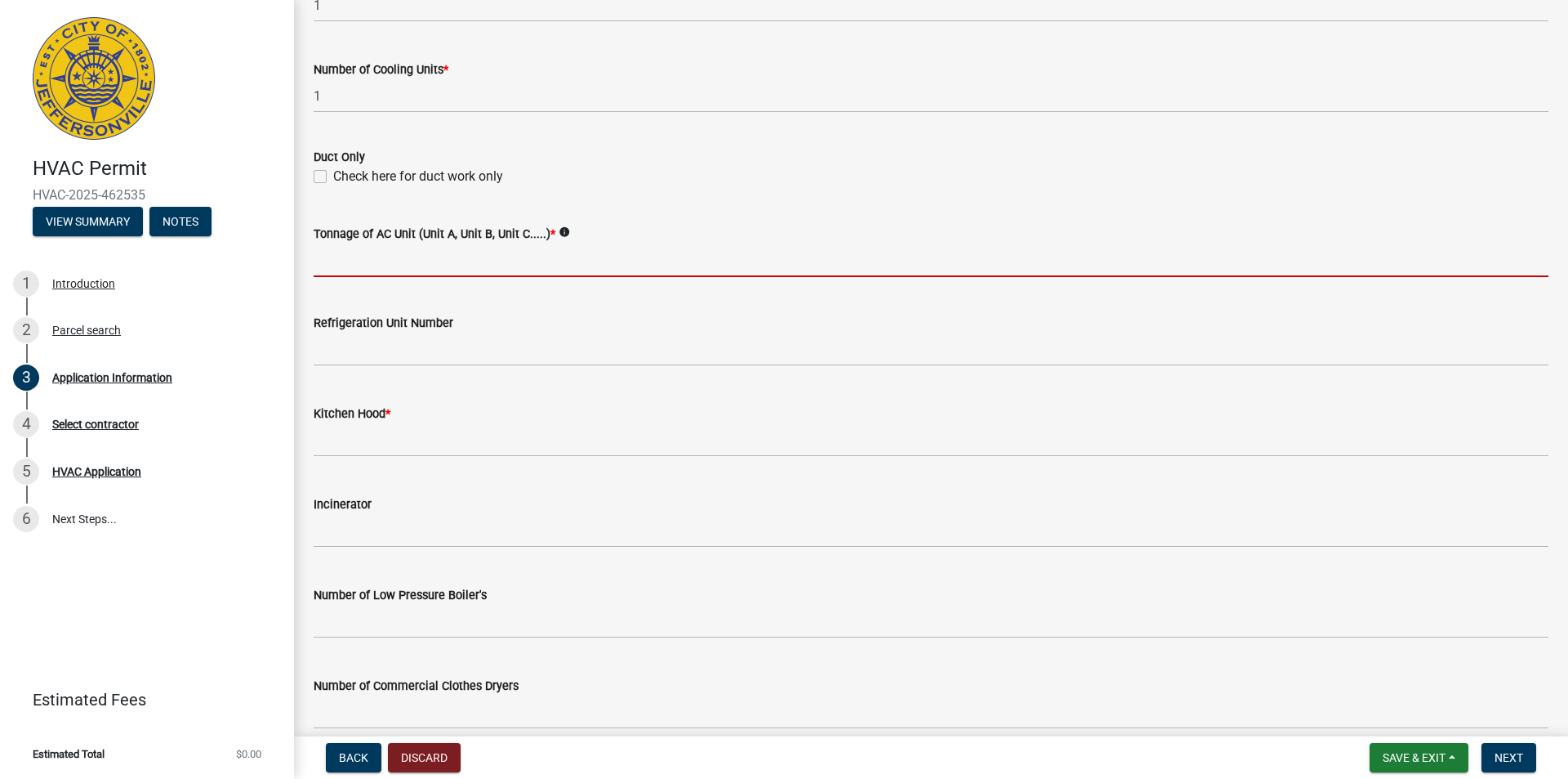
type input "2-1/2"
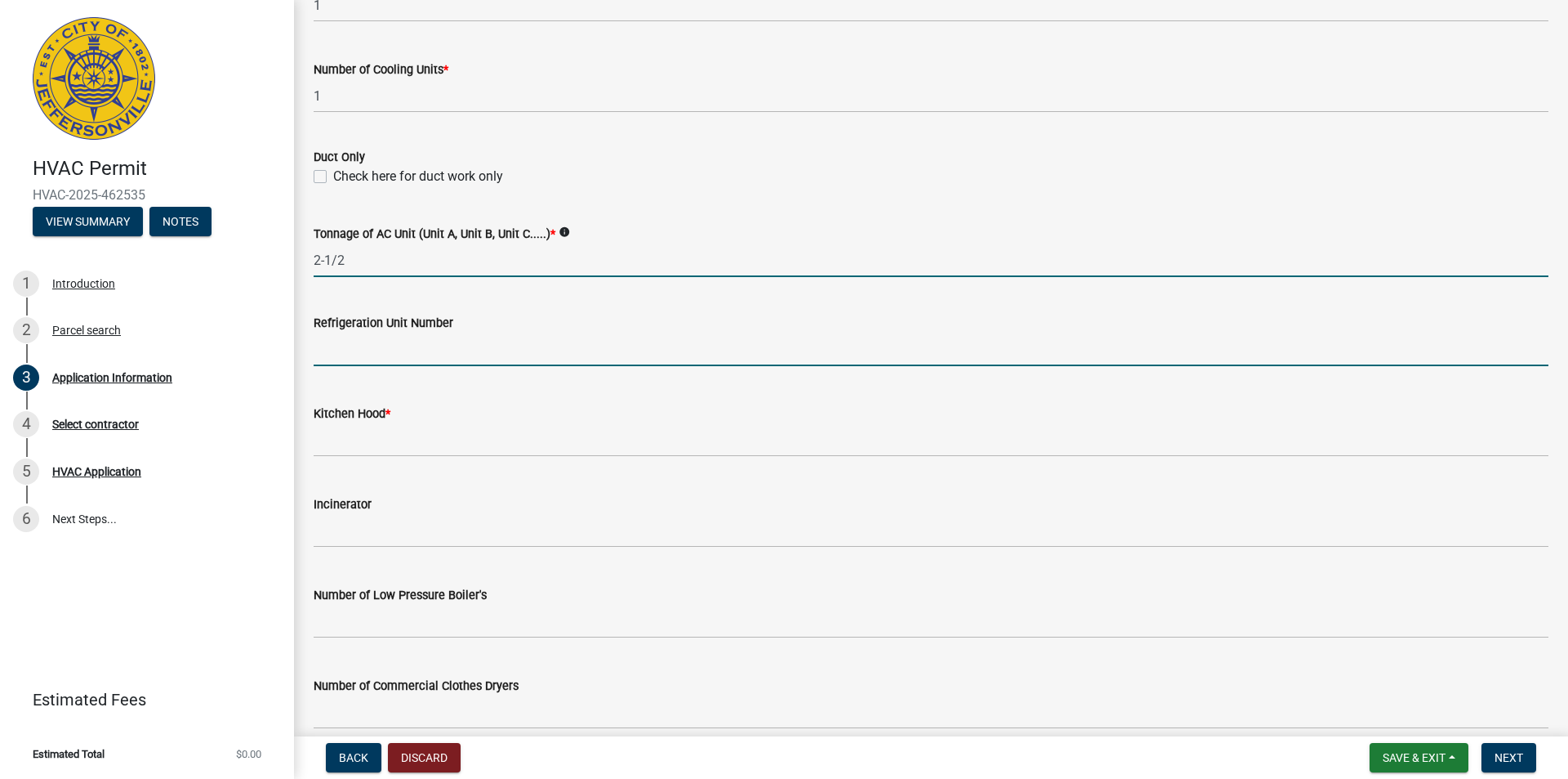
click at [438, 353] on input "text" at bounding box center [931, 349] width 1235 height 34
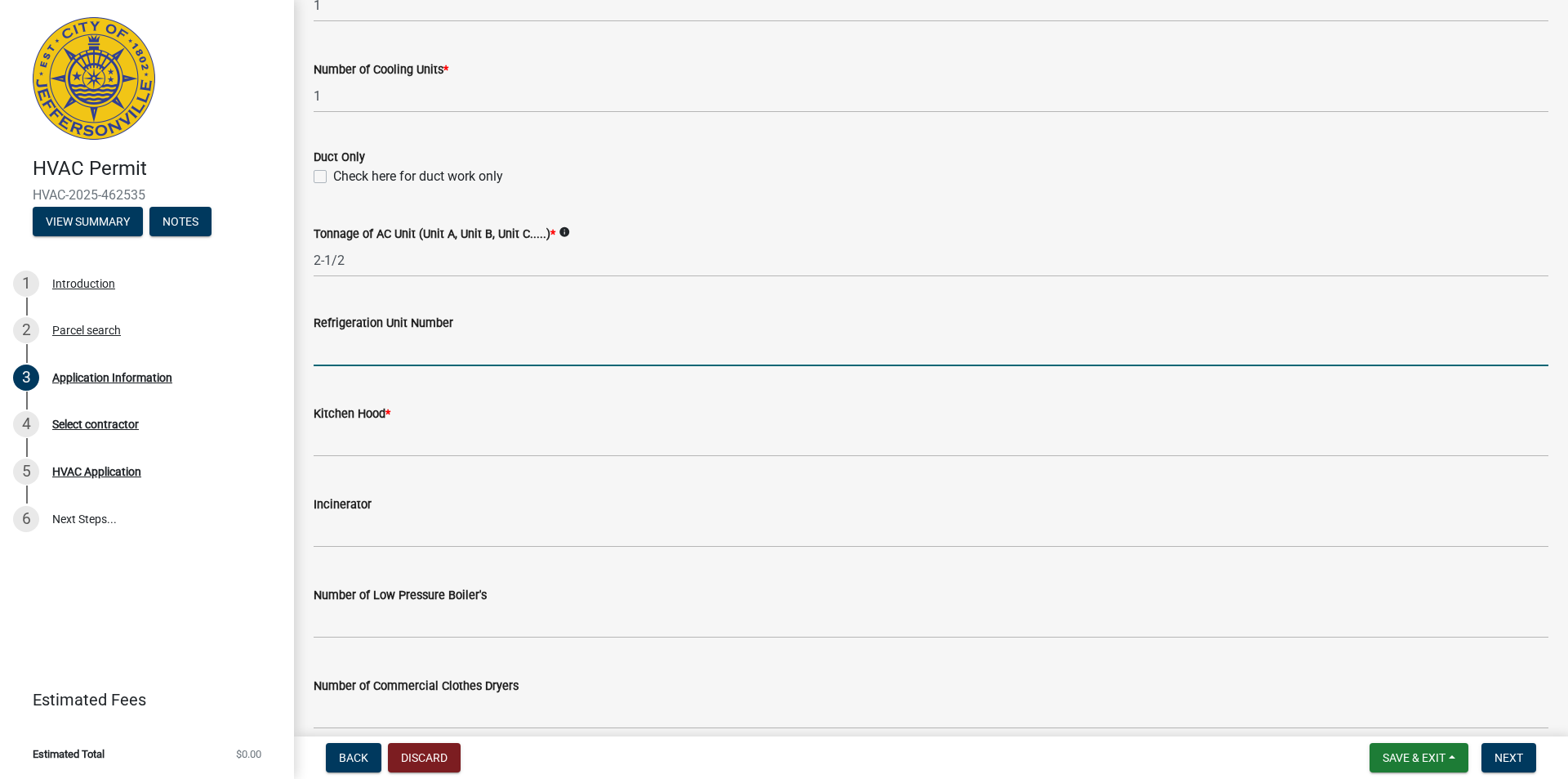
type input "-454"
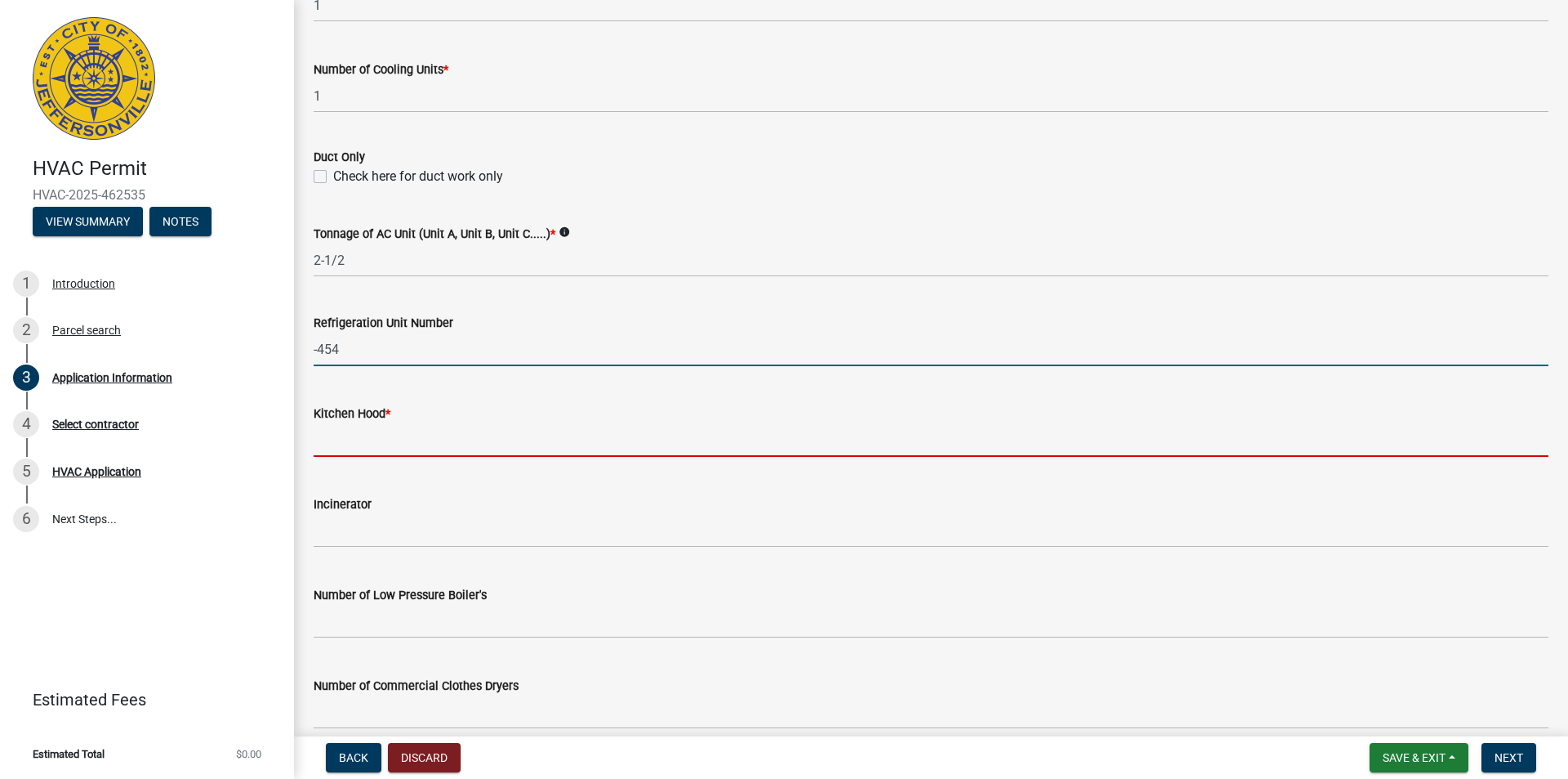
click at [392, 438] on input "text" at bounding box center [931, 439] width 1235 height 34
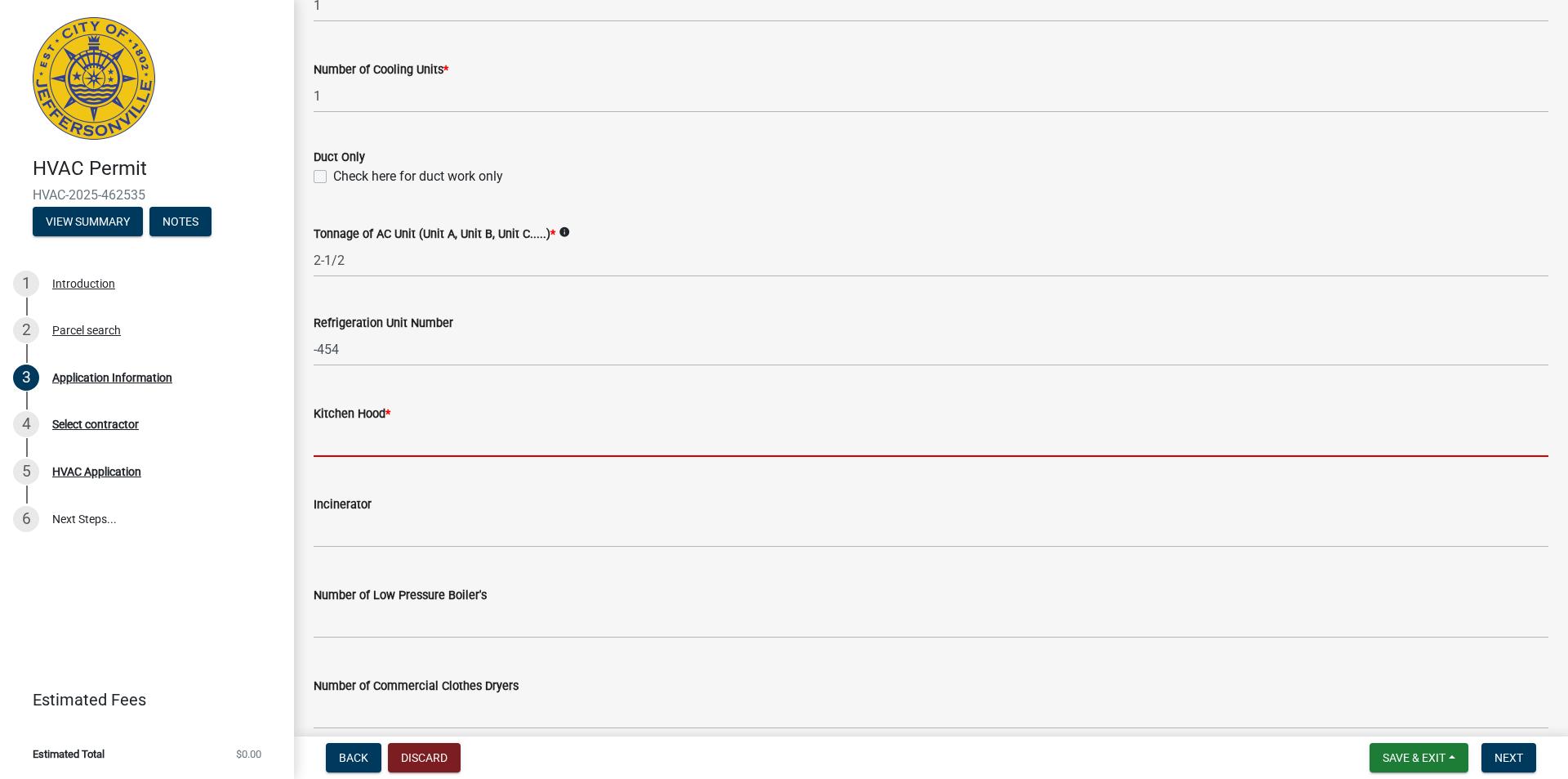
type input "0"
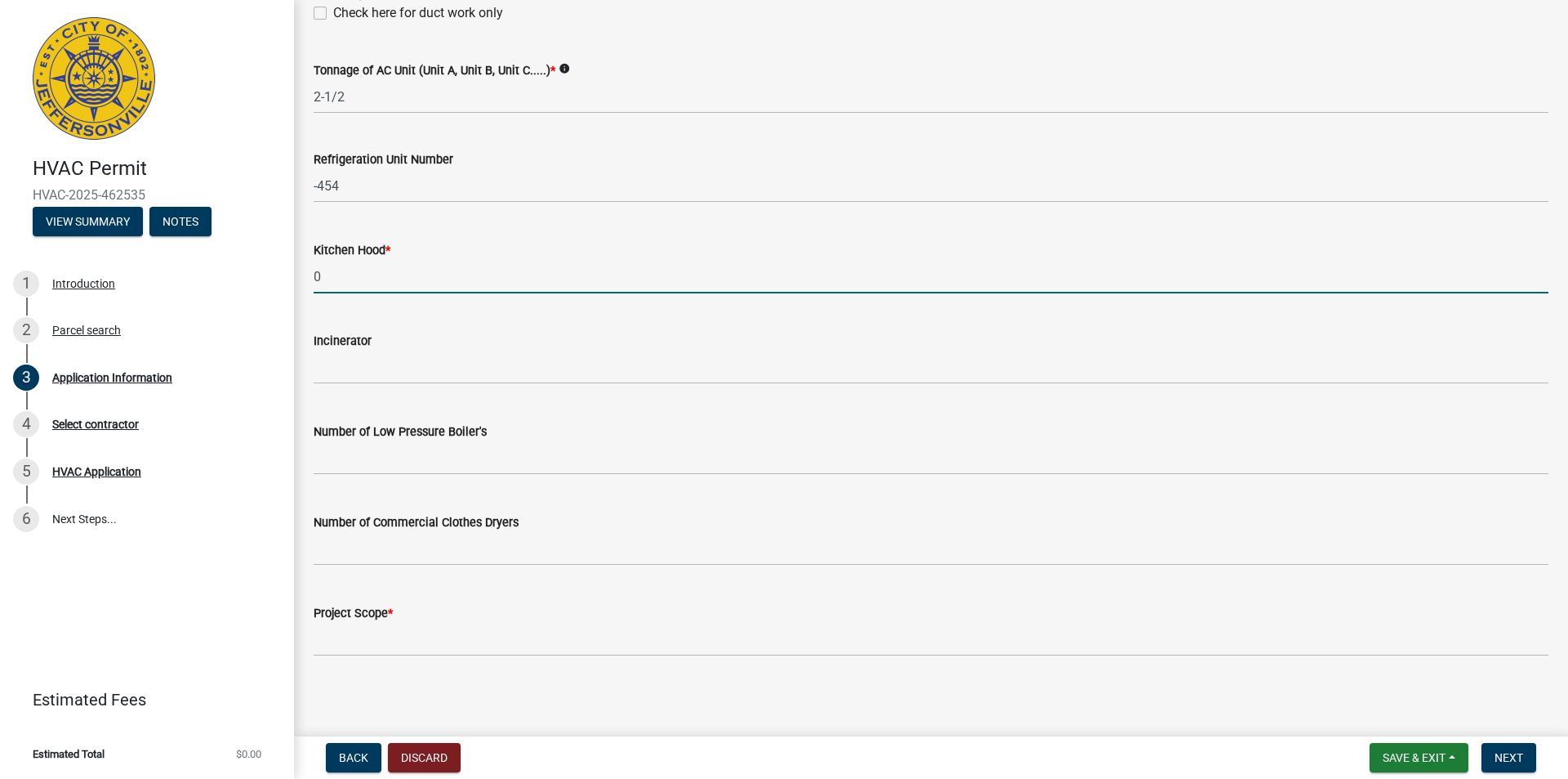
scroll to position [1066, 0]
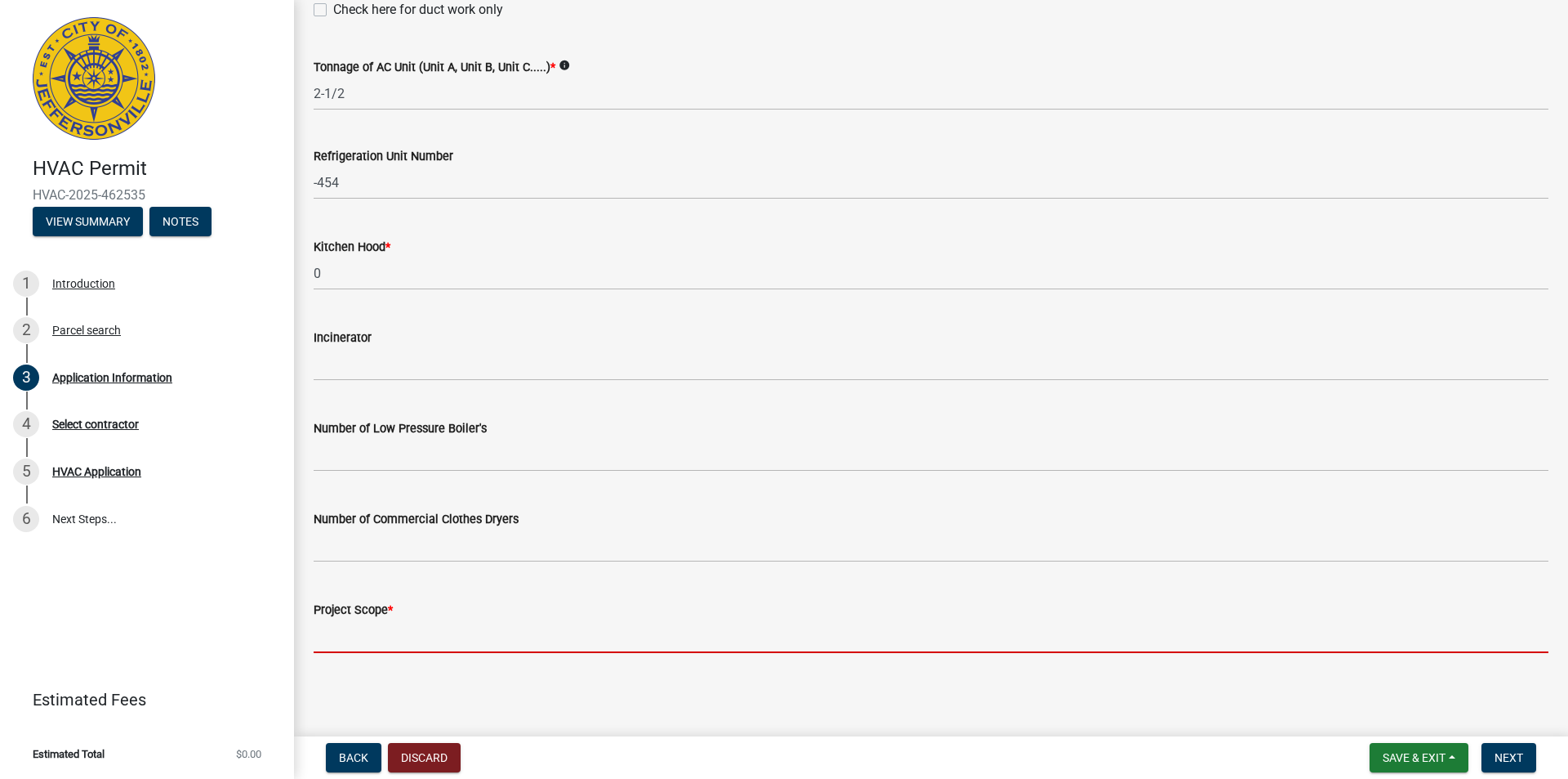
click at [447, 629] on input "Project Scope *" at bounding box center [931, 636] width 1235 height 34
type input "Installing 2-1/2 Ton Duct System ; 95% 60,000 BTU Furnace ; 2-1/2 Ton 15 SEER C…"
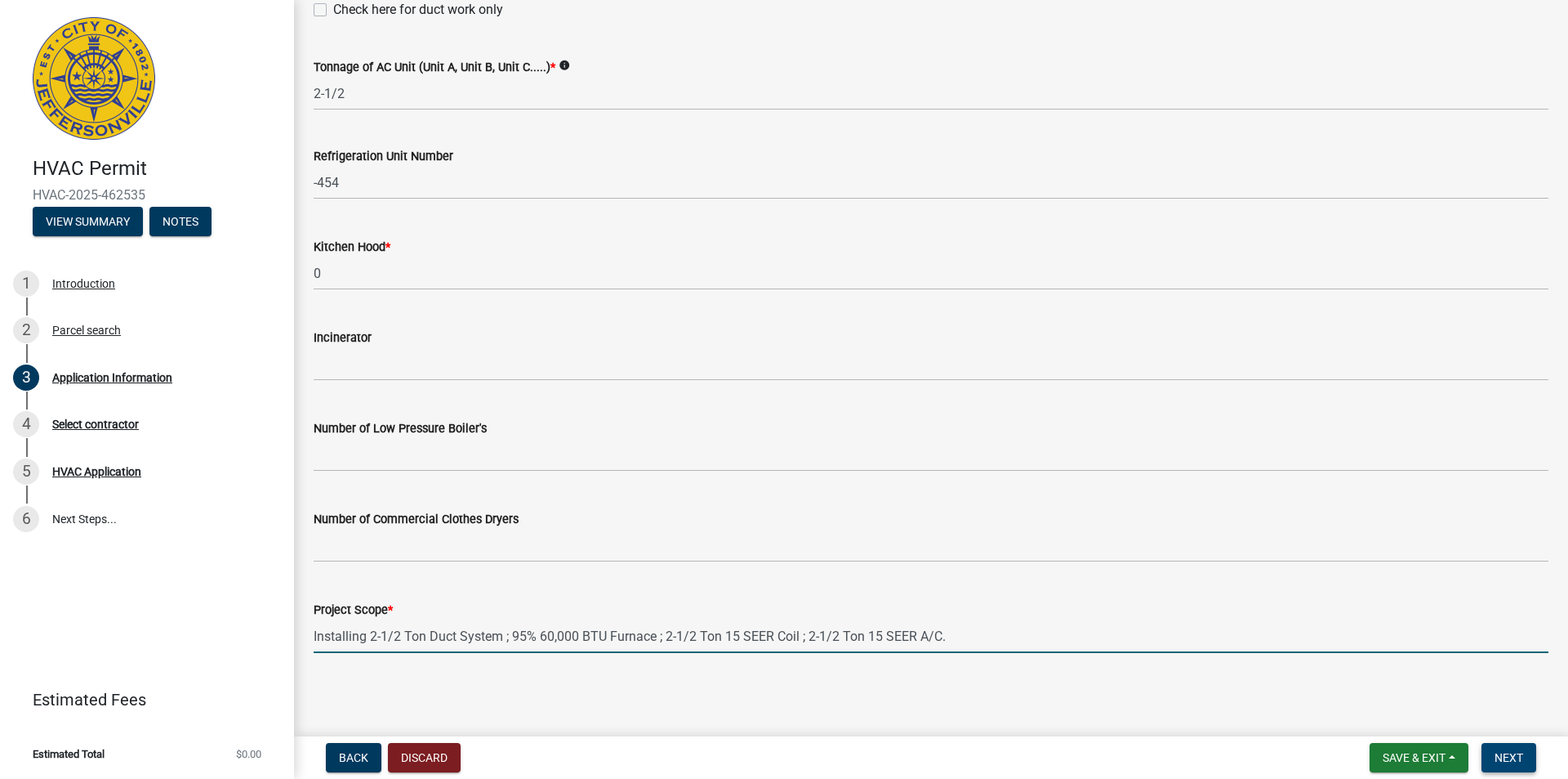
click at [1503, 751] on span "Next" at bounding box center [1508, 757] width 28 height 13
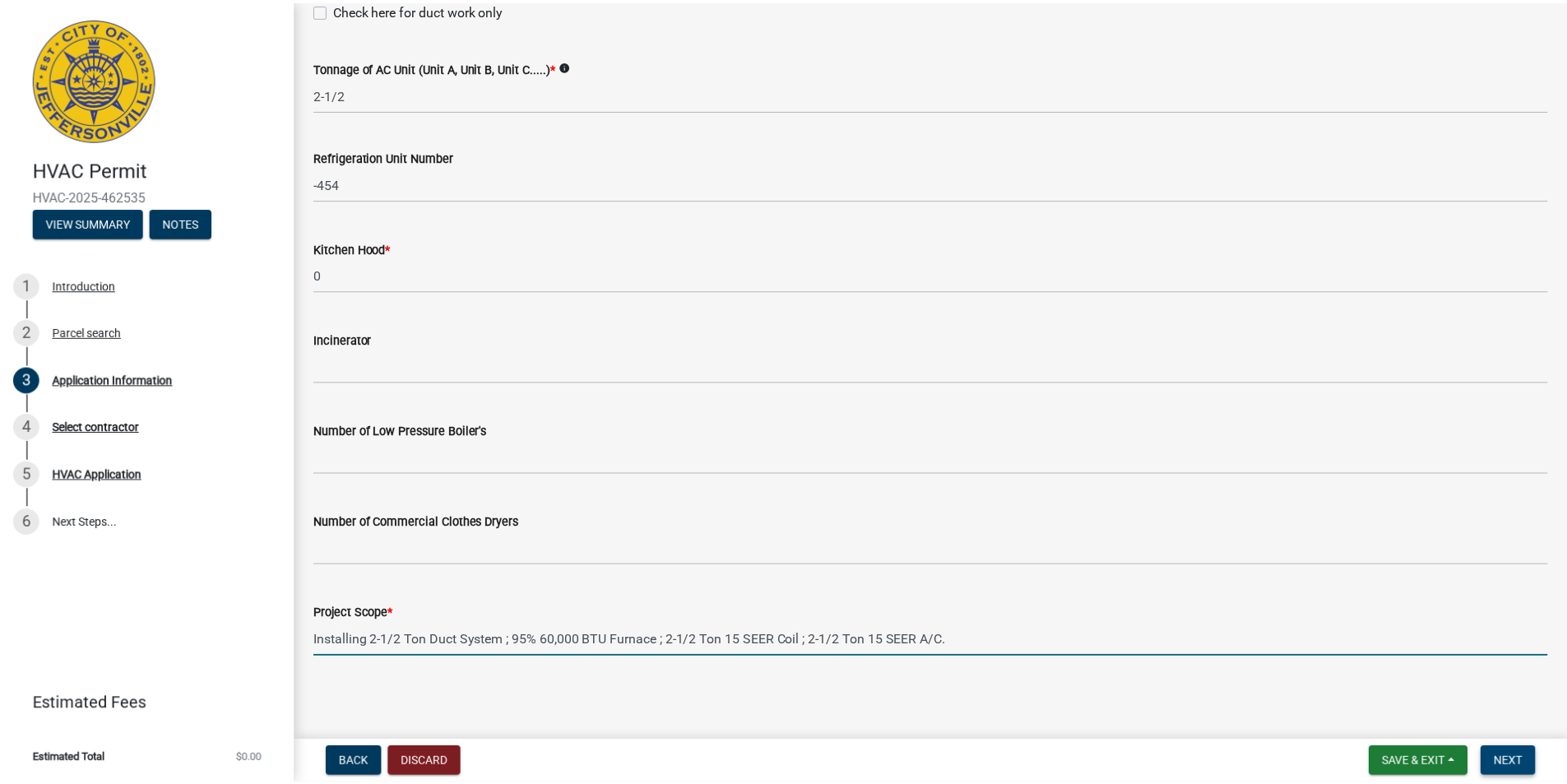
scroll to position [0, 0]
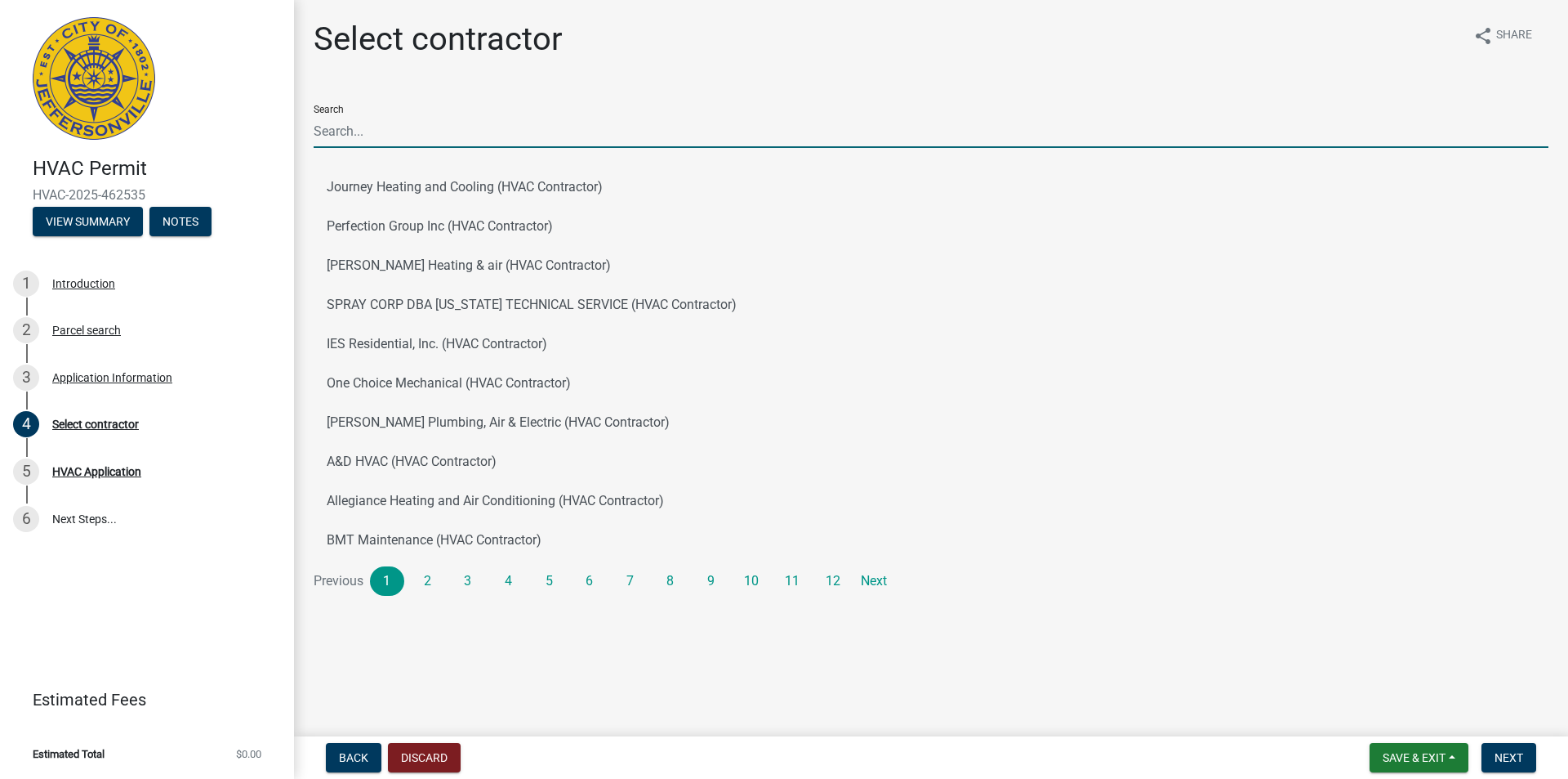
click at [392, 126] on input "Search" at bounding box center [931, 131] width 1235 height 34
type input "[PERSON_NAME] heating & cooling"
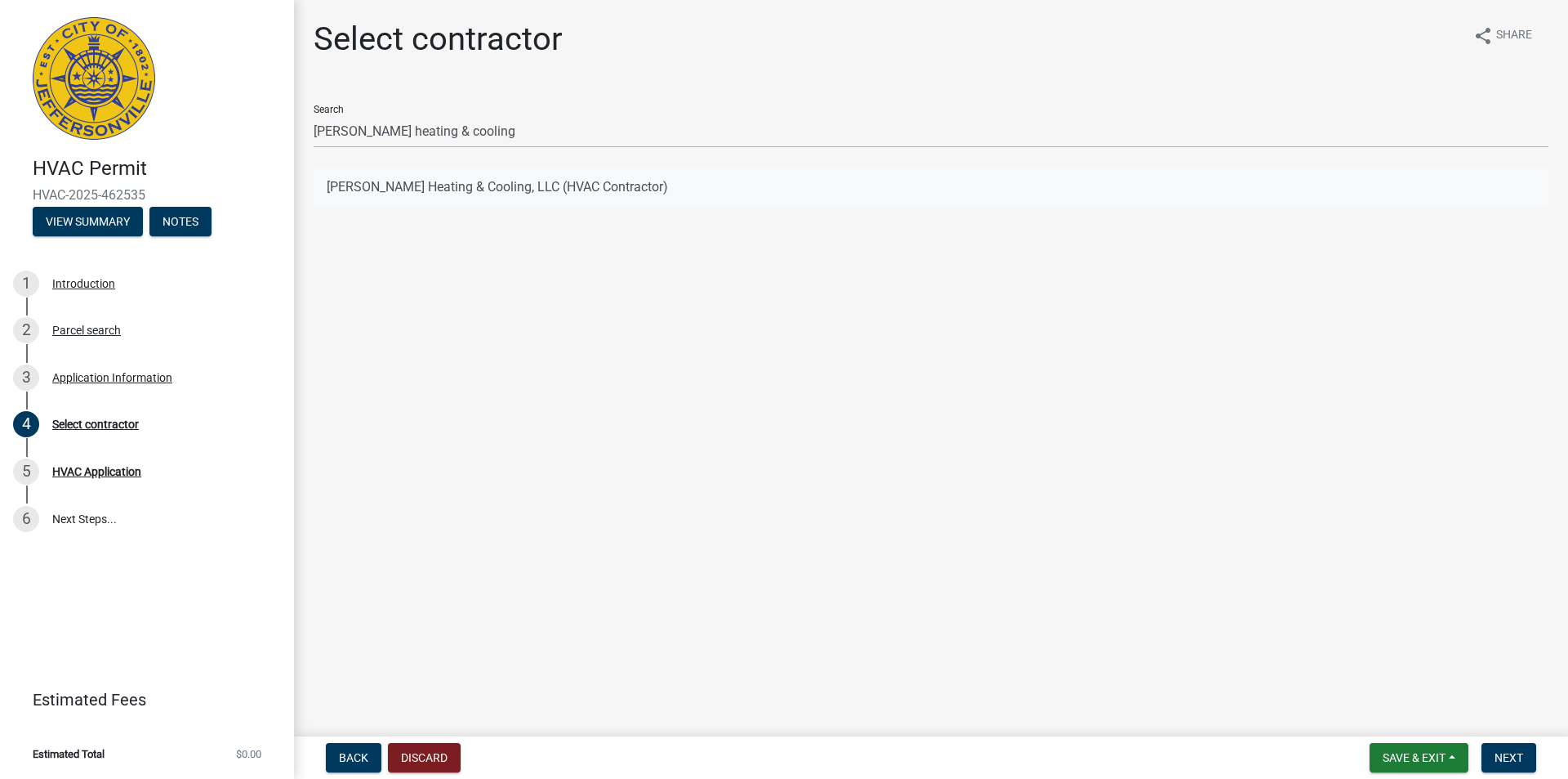
click at [415, 185] on button "[PERSON_NAME] Heating & Cooling, LLC (HVAC Contractor)" at bounding box center [931, 186] width 1235 height 39
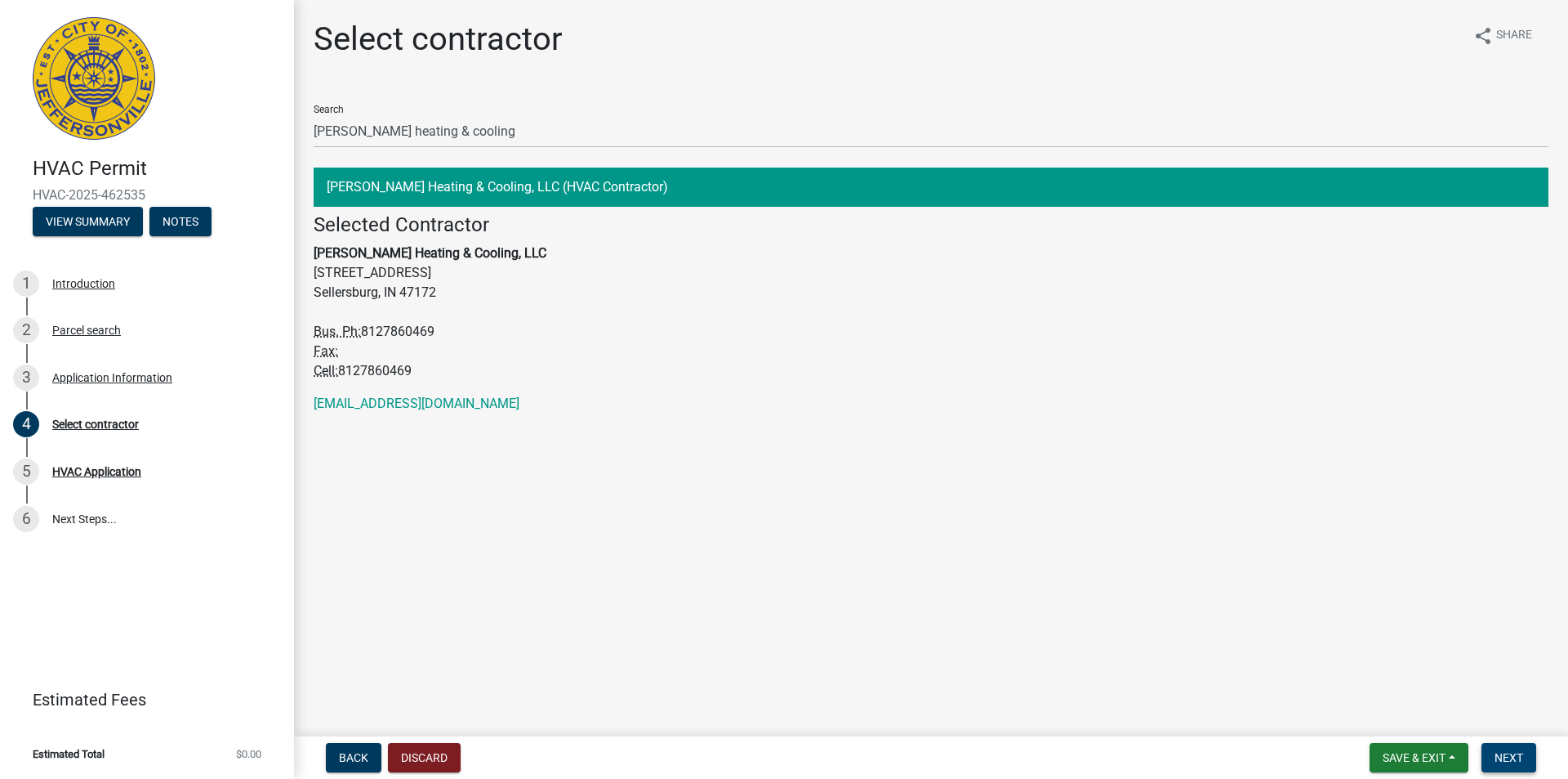
click at [1513, 760] on span "Next" at bounding box center [1508, 757] width 28 height 13
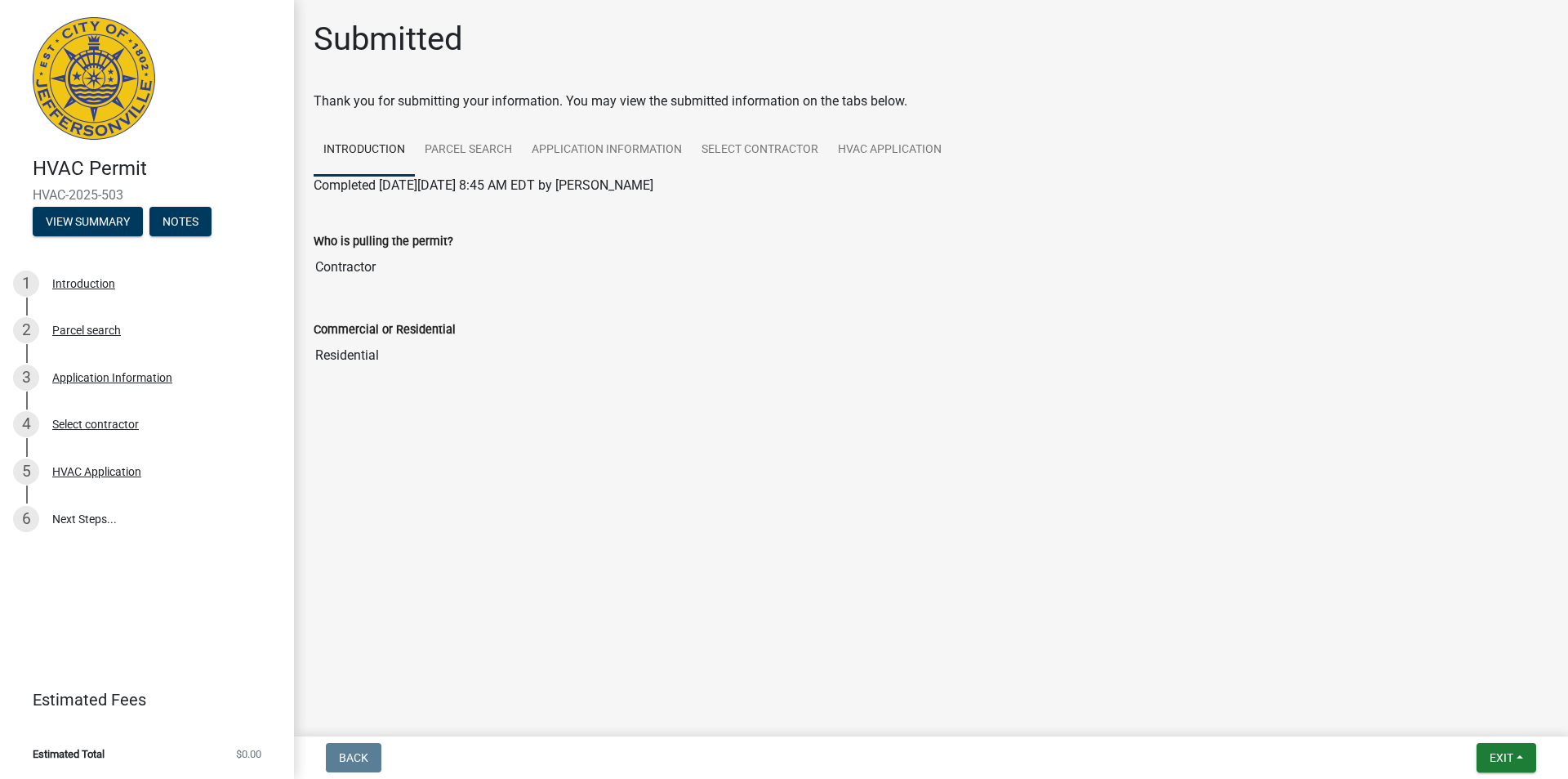
drag, startPoint x: 129, startPoint y: 191, endPoint x: -20, endPoint y: 190, distance: 149.0
click at [0, 190] on html "Internet Explorer does NOT work with GeoPermits. Get a new browser for more sec…" at bounding box center [784, 389] width 1568 height 779
copy span "HVAC-2025-503"
click at [1494, 751] on span "Exit" at bounding box center [1501, 757] width 24 height 13
click at [1441, 718] on button "Save & Exit" at bounding box center [1470, 714] width 131 height 39
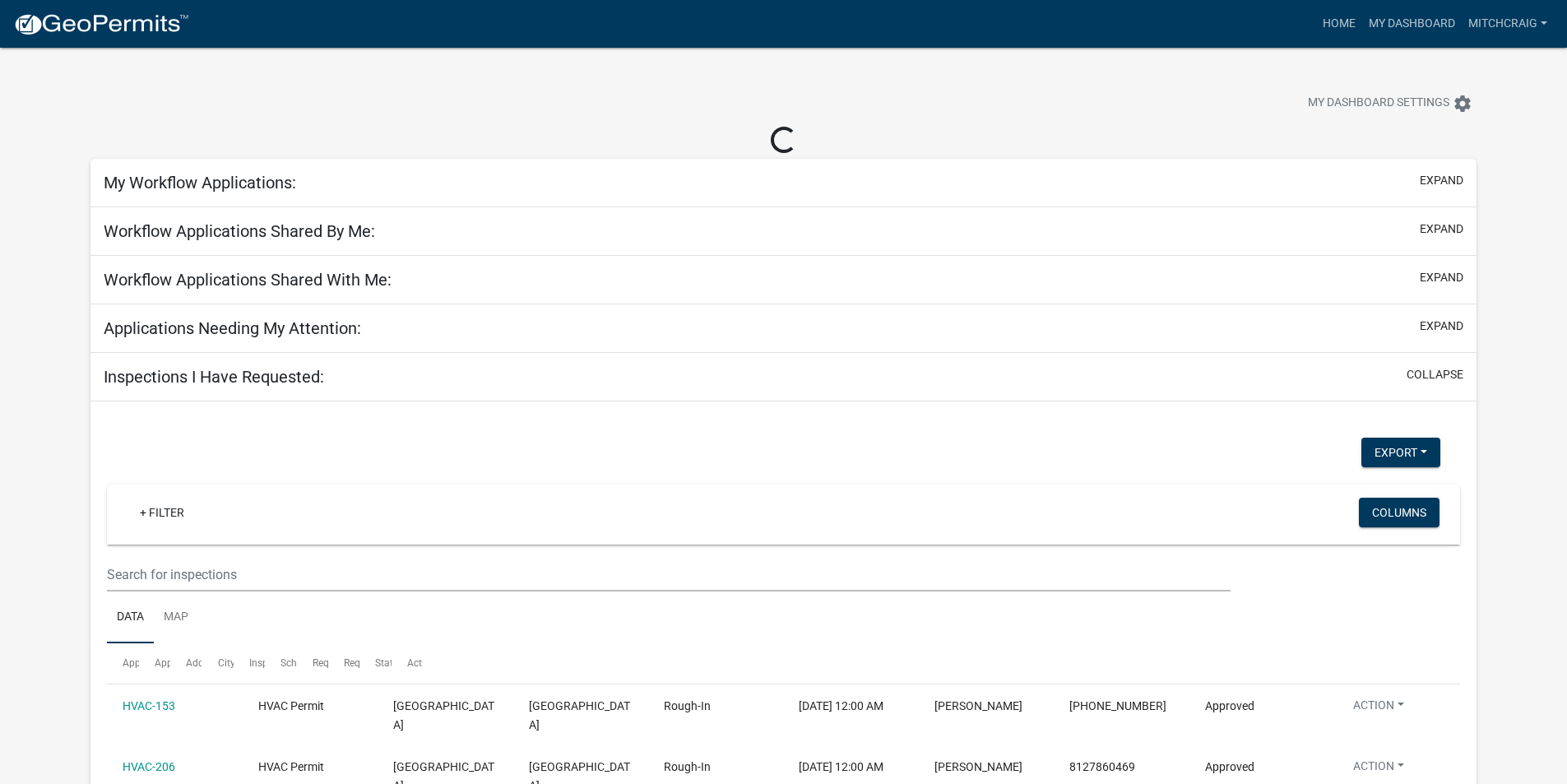
select select "2: 50"
